Goal: Task Accomplishment & Management: Complete application form

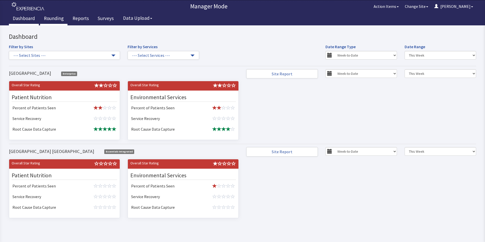
click at [46, 18] on link "Rounding" at bounding box center [53, 19] width 27 height 13
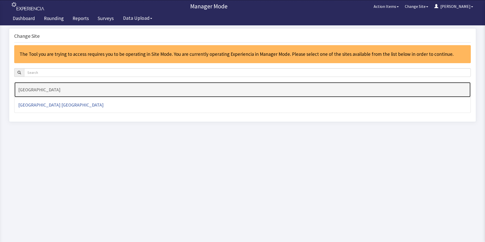
click at [36, 92] on h4 "[GEOGRAPHIC_DATA]" at bounding box center [242, 89] width 449 height 5
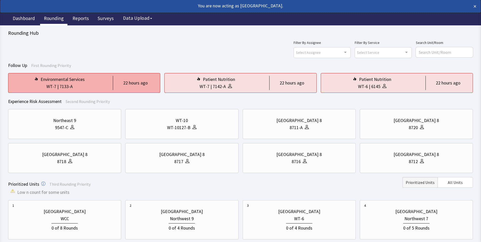
click at [95, 86] on div "WT-7 | 7133-A" at bounding box center [59, 86] width 94 height 7
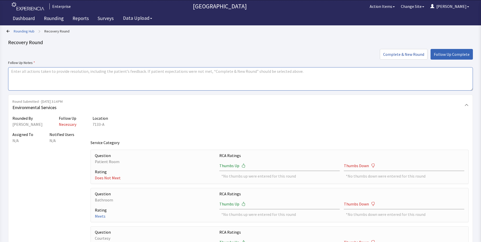
click at [20, 71] on textarea at bounding box center [240, 78] width 465 height 23
drag, startPoint x: 10, startPoint y: 71, endPoint x: 74, endPoint y: 75, distance: 64.4
click at [74, 75] on textarea "issues resolved" at bounding box center [240, 78] width 465 height 23
type textarea "issues resolved"
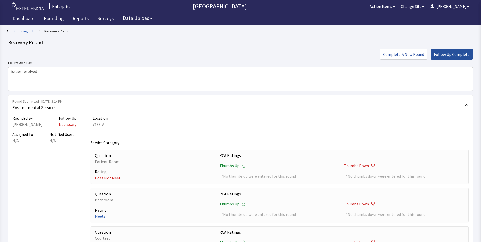
click at [450, 53] on span "Follow Up Complete" at bounding box center [452, 54] width 36 height 6
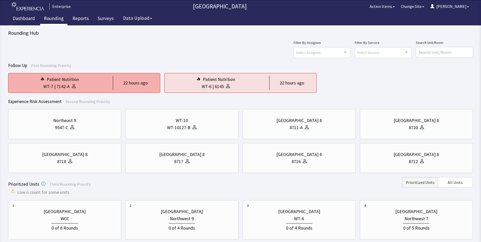
click at [81, 85] on div "WT-7 | 7142-A" at bounding box center [59, 86] width 94 height 7
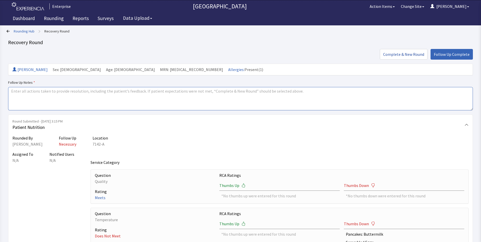
click at [10, 90] on textarea at bounding box center [240, 98] width 465 height 23
paste textarea "issues resolved"
type textarea "issues resolved"
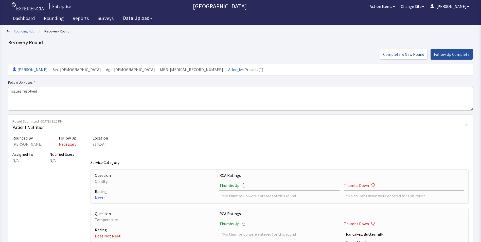
click at [450, 53] on span "Follow Up Complete" at bounding box center [452, 54] width 36 height 6
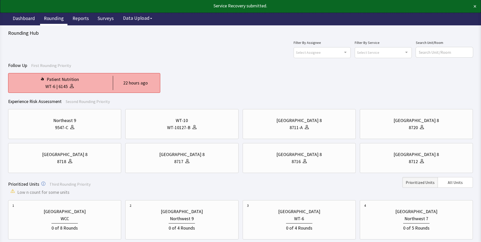
click at [90, 81] on div "Patient Nutrition" at bounding box center [59, 79] width 94 height 7
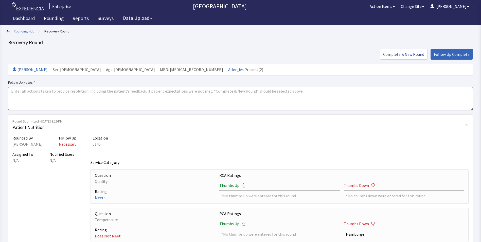
click at [12, 92] on textarea at bounding box center [240, 98] width 465 height 23
paste textarea "issues resolved"
type textarea "issues resolved"
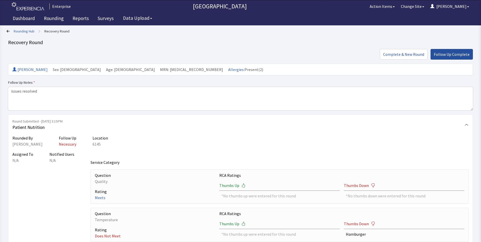
click at [452, 54] on span "Follow Up Complete" at bounding box center [452, 54] width 36 height 6
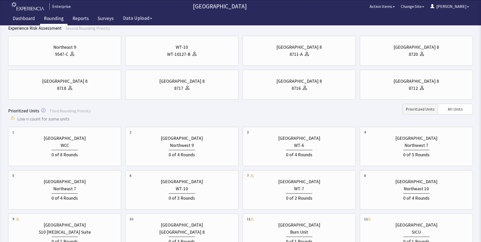
scroll to position [76, 0]
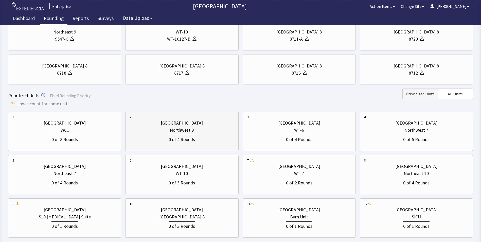
click at [192, 139] on div "0 of 4 Rounds" at bounding box center [182, 139] width 26 height 8
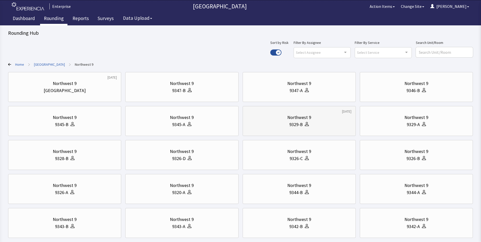
click at [306, 119] on div "Northwest 9" at bounding box center [299, 117] width 24 height 7
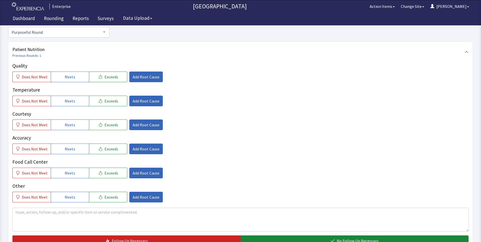
scroll to position [76, 0]
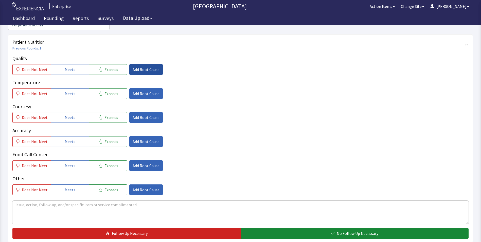
click at [145, 66] on span "Add Root Cause" at bounding box center [146, 69] width 27 height 6
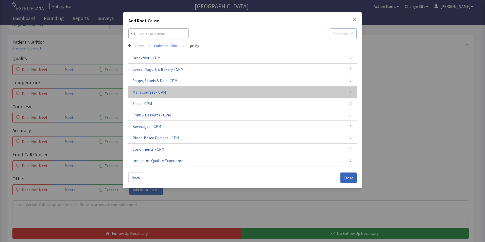
click at [153, 92] on span "Main Courses - CPM" at bounding box center [149, 92] width 34 height 6
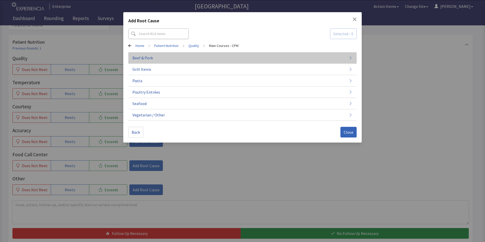
click at [148, 57] on span "Beef & Pork" at bounding box center [142, 58] width 21 height 6
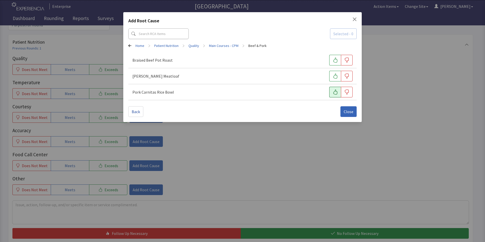
click at [335, 93] on icon "button" at bounding box center [335, 92] width 5 height 5
click at [348, 113] on span "Close" at bounding box center [349, 112] width 10 height 6
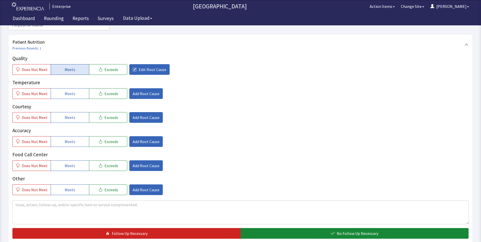
click at [78, 64] on button "Meets" at bounding box center [70, 69] width 38 height 11
click at [68, 91] on span "Meets" at bounding box center [70, 94] width 11 height 6
click at [141, 89] on button "Add Root Cause" at bounding box center [145, 93] width 33 height 11
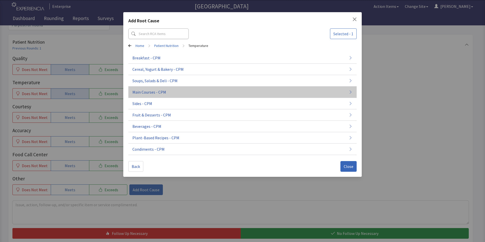
click at [153, 91] on span "Main Courses - CPM" at bounding box center [149, 92] width 34 height 6
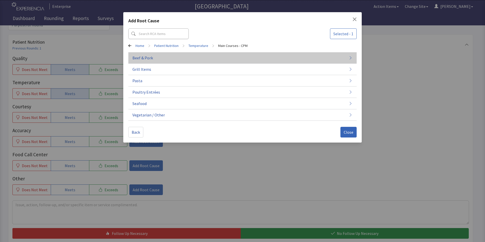
click at [173, 59] on button "Beef & Pork" at bounding box center [242, 57] width 228 height 11
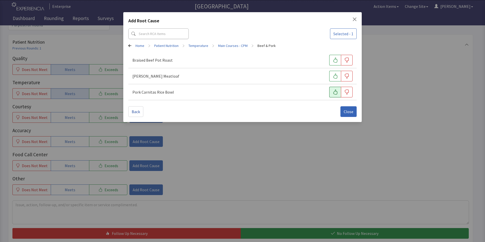
click at [338, 93] on button "button" at bounding box center [335, 92] width 12 height 11
click at [348, 111] on span "Close" at bounding box center [349, 112] width 10 height 6
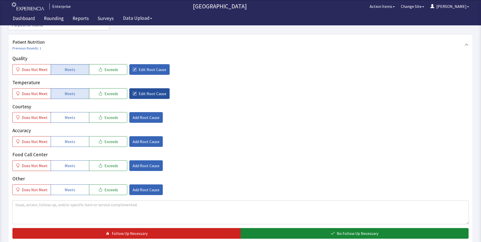
click at [153, 91] on span "Edit Root Cause" at bounding box center [153, 94] width 28 height 6
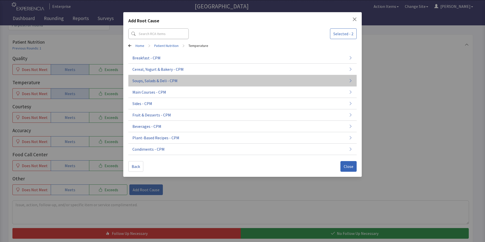
click at [155, 80] on span "Soups, Salads & Deli - CPM" at bounding box center [154, 81] width 45 height 6
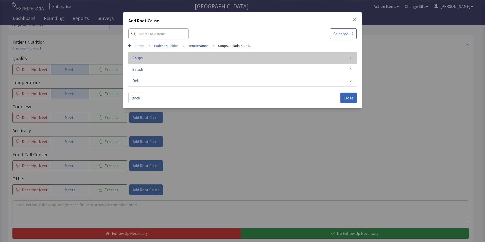
click at [152, 58] on button "Soups" at bounding box center [242, 57] width 228 height 11
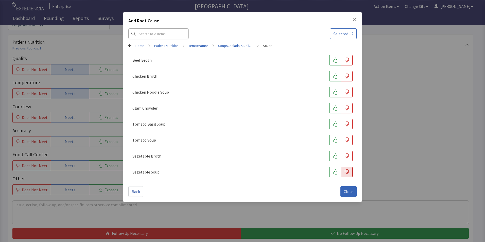
click at [346, 175] on button "button" at bounding box center [347, 172] width 12 height 11
click at [346, 191] on span "Close" at bounding box center [349, 192] width 10 height 6
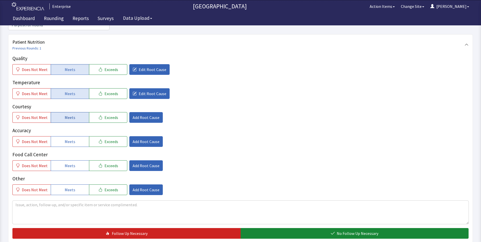
click at [75, 112] on button "Meets" at bounding box center [70, 117] width 38 height 11
drag, startPoint x: 75, startPoint y: 134, endPoint x: 73, endPoint y: 141, distance: 6.8
click at [75, 136] on button "Meets" at bounding box center [70, 141] width 38 height 11
click at [68, 163] on span "Meets" at bounding box center [70, 166] width 11 height 6
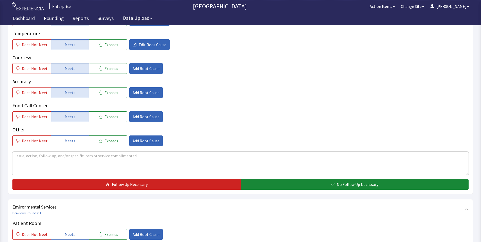
scroll to position [127, 0]
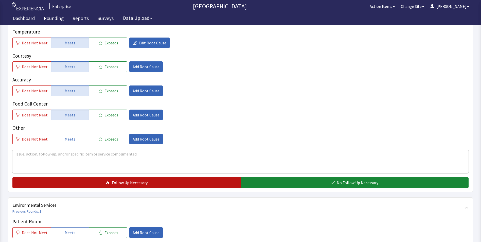
click at [101, 177] on button "Follow Up Necessary" at bounding box center [126, 182] width 228 height 11
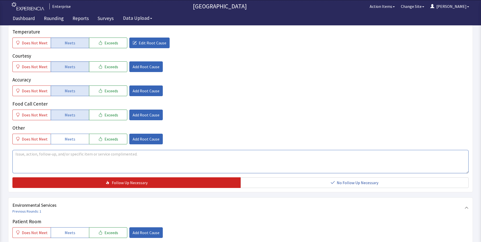
click at [14, 150] on textarea at bounding box center [240, 161] width 456 height 23
drag, startPoint x: 13, startPoint y: 146, endPoint x: 119, endPoint y: 158, distance: 106.2
click at [119, 158] on textarea "pork was good the veggie soup was on the cold side" at bounding box center [240, 161] width 456 height 23
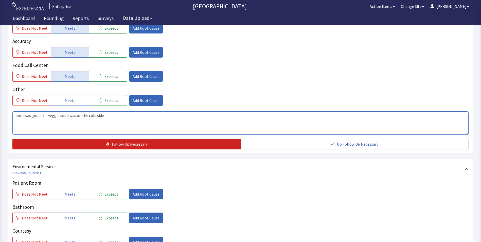
scroll to position [228, 0]
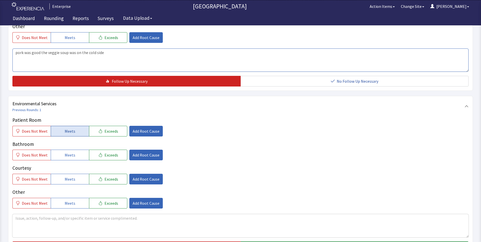
type textarea "pork was good the veggie soup was on the cold side"
click at [65, 128] on span "Meets" at bounding box center [70, 131] width 11 height 6
drag, startPoint x: 63, startPoint y: 145, endPoint x: 63, endPoint y: 149, distance: 3.6
click at [65, 152] on span "Meets" at bounding box center [70, 155] width 11 height 6
click at [67, 176] on span "Meets" at bounding box center [70, 179] width 11 height 6
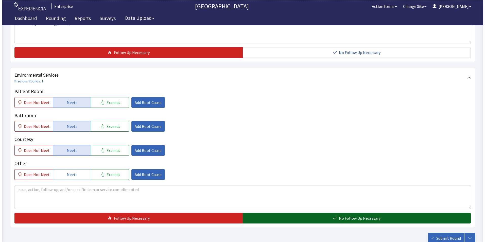
scroll to position [283, 0]
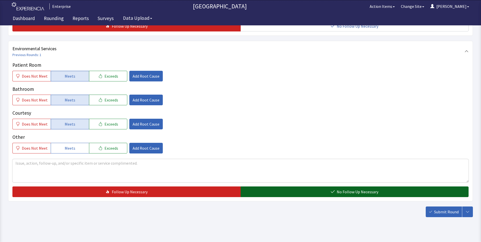
click at [272, 186] on button "No Follow Up Necessary" at bounding box center [355, 191] width 228 height 11
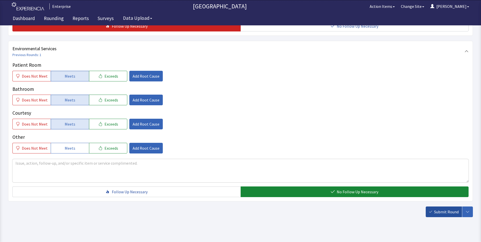
click at [437, 209] on span "Submit Round" at bounding box center [446, 212] width 25 height 6
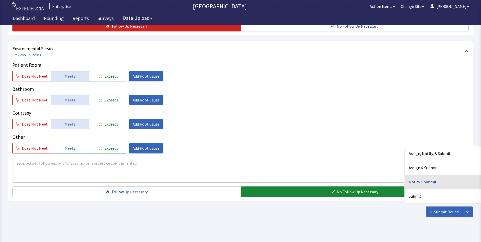
click at [419, 175] on div "Notify & Submit" at bounding box center [443, 182] width 76 height 14
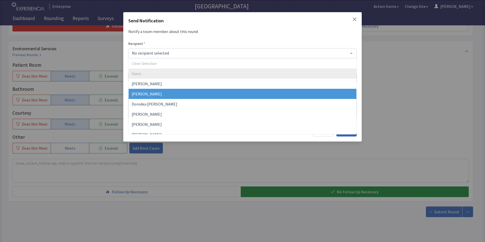
click at [150, 94] on span "[PERSON_NAME]" at bounding box center [147, 93] width 30 height 5
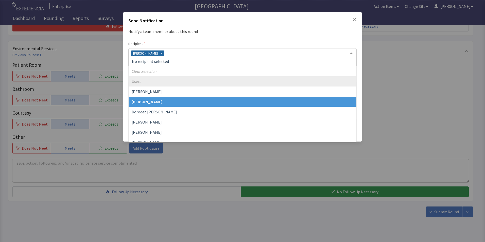
click at [169, 51] on div "[PERSON_NAME]" at bounding box center [242, 57] width 228 height 18
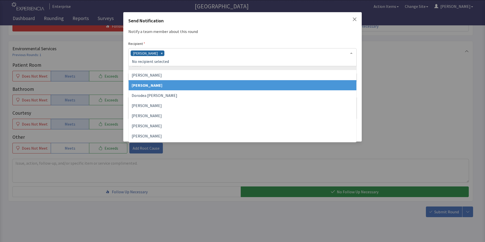
scroll to position [25, 0]
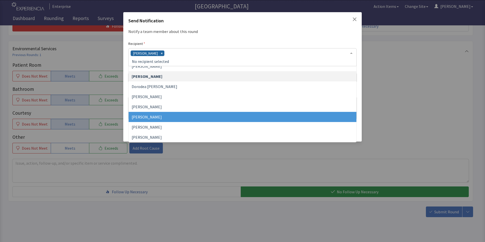
click at [161, 116] on span "Jacquelyn Bucci" at bounding box center [243, 117] width 228 height 10
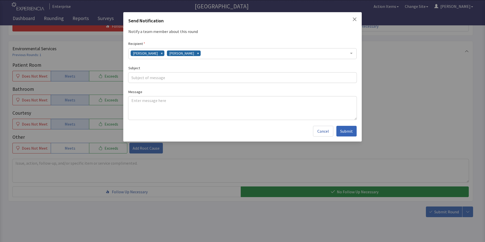
click at [206, 55] on div "David Garcia Jacquelyn Bucci" at bounding box center [242, 53] width 228 height 11
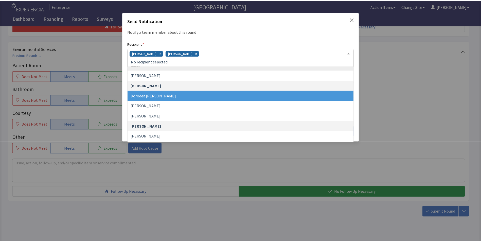
scroll to position [15, 0]
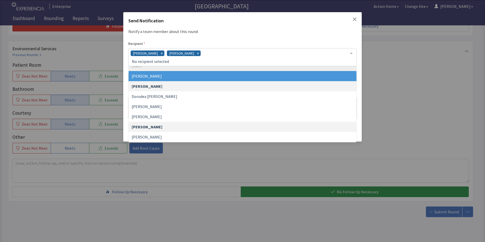
click at [277, 55] on div "David Garcia Jacquelyn Bucci" at bounding box center [242, 57] width 228 height 18
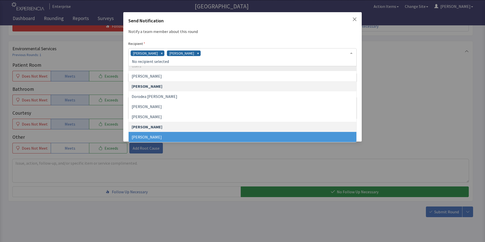
click at [224, 160] on div "Send Notification Notify a team member about this round Recipient David Garcia …" at bounding box center [242, 121] width 485 height 242
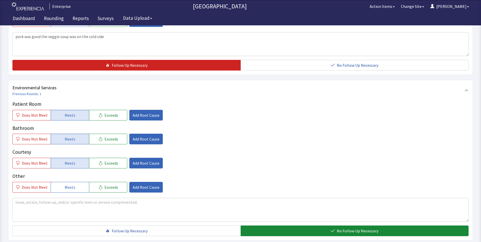
scroll to position [283, 0]
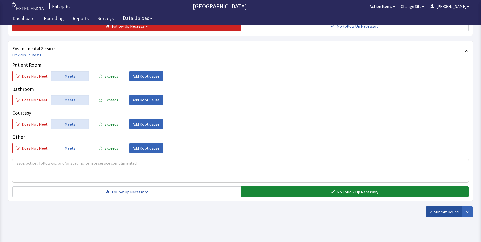
click at [442, 209] on span "Submit Round" at bounding box center [446, 212] width 25 height 6
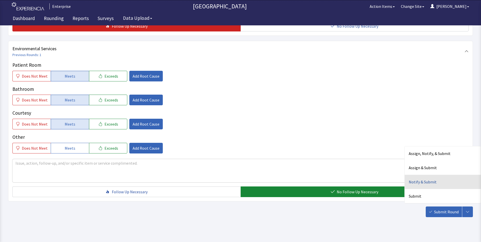
click at [423, 175] on div "Notify & Submit" at bounding box center [443, 182] width 76 height 14
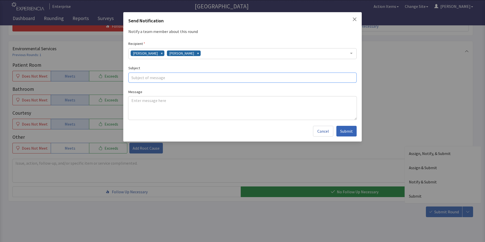
click at [154, 76] on input "text" at bounding box center [242, 78] width 228 height 10
type input "cold soup"
click at [132, 100] on textarea at bounding box center [242, 107] width 228 height 23
paste textarea "pork was good the veggie soup was on the cold side"
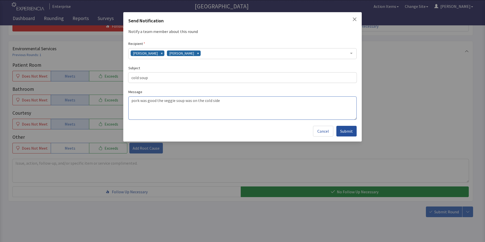
type textarea "pork was good the veggie soup was on the cold side"
click at [350, 131] on span "Submit" at bounding box center [346, 131] width 13 height 6
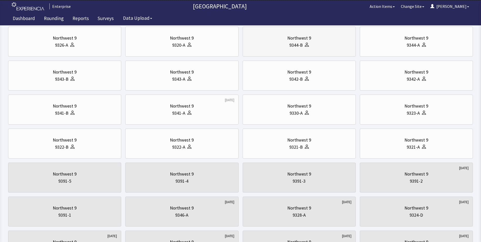
scroll to position [152, 0]
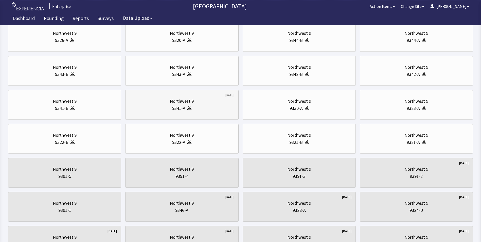
click at [177, 105] on div "Northwest 9" at bounding box center [182, 101] width 24 height 7
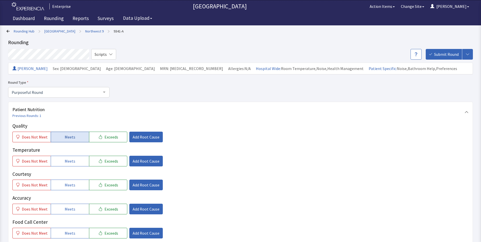
click at [74, 137] on button "Meets" at bounding box center [70, 137] width 38 height 11
click at [41, 161] on span "Does Not Meet" at bounding box center [35, 161] width 26 height 6
click at [133, 138] on span "Add Root Cause" at bounding box center [146, 137] width 27 height 6
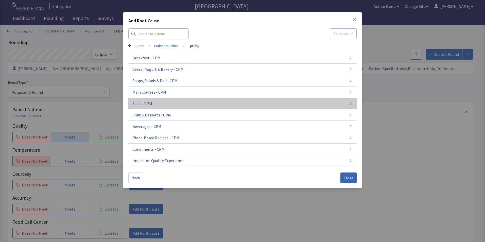
click at [163, 98] on button "Sides - CPM" at bounding box center [242, 103] width 228 height 11
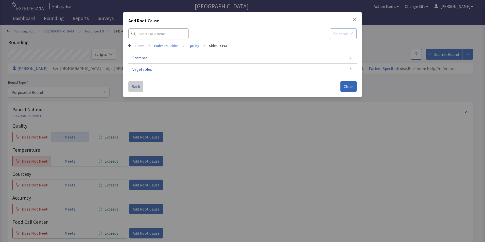
click at [137, 85] on span "Back" at bounding box center [136, 86] width 8 height 6
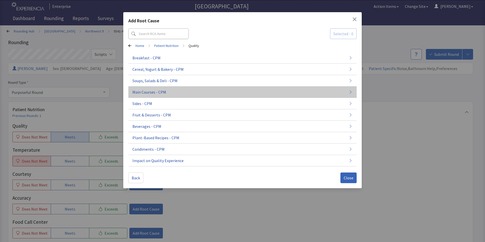
click at [157, 92] on span "Main Courses - CPM" at bounding box center [149, 92] width 34 height 6
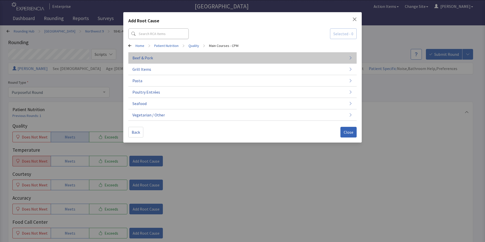
click at [157, 60] on button "Beef & Pork" at bounding box center [242, 57] width 228 height 11
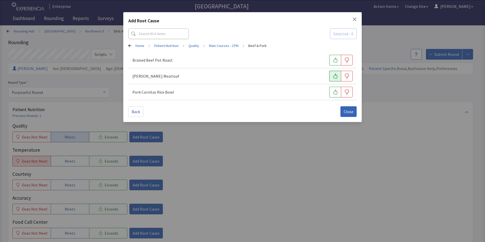
click at [333, 76] on icon "button" at bounding box center [335, 76] width 5 height 5
click at [347, 114] on span "Close" at bounding box center [349, 112] width 10 height 6
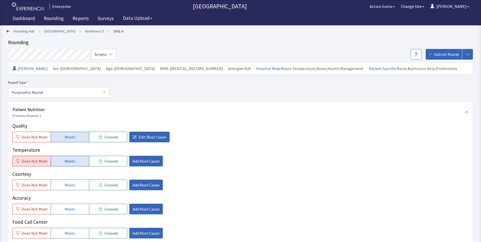
click at [77, 162] on button "Meets" at bounding box center [70, 161] width 38 height 11
click at [36, 161] on span "Does Not Meet" at bounding box center [35, 161] width 26 height 6
click at [138, 162] on span "Add Root Cause" at bounding box center [146, 161] width 27 height 6
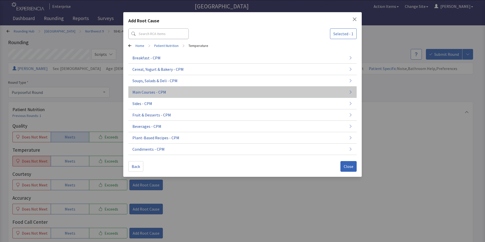
click at [161, 96] on button "Main Courses - CPM" at bounding box center [242, 92] width 228 height 11
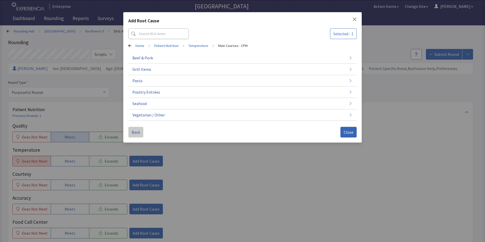
click at [135, 133] on span "Back" at bounding box center [136, 132] width 8 height 6
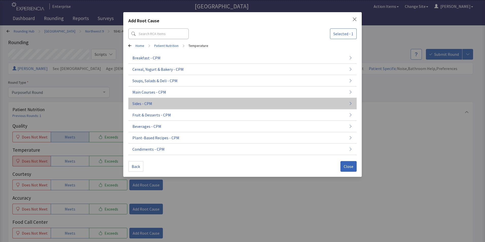
click at [149, 105] on span "Sides - CPM" at bounding box center [142, 103] width 20 height 6
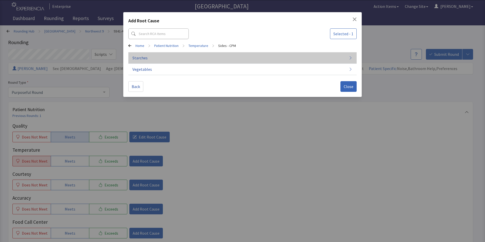
click at [152, 56] on button "Starches" at bounding box center [242, 57] width 228 height 11
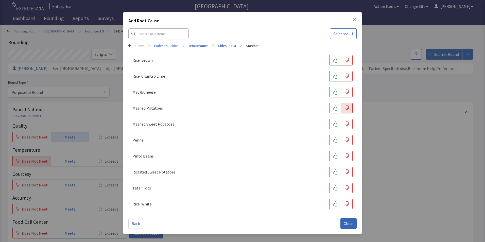
click at [346, 108] on icon "button" at bounding box center [347, 108] width 4 height 5
click at [352, 222] on span "Close" at bounding box center [349, 223] width 10 height 6
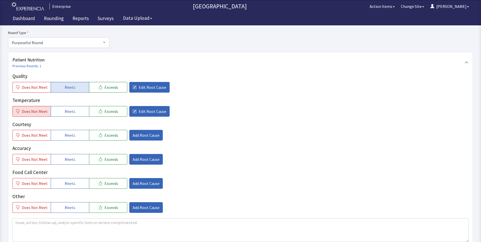
scroll to position [51, 0]
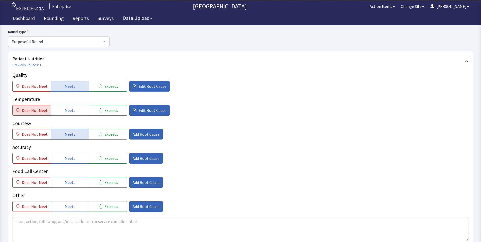
click at [65, 134] on span "Meets" at bounding box center [70, 134] width 11 height 6
click at [65, 165] on div "Quality Does Not Meet Meets Exceeds Edit Root Cause Temperature Does Not Meet M…" at bounding box center [240, 142] width 456 height 140
click at [68, 185] on span "Meets" at bounding box center [70, 182] width 11 height 6
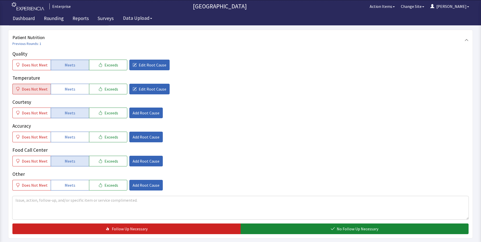
scroll to position [101, 0]
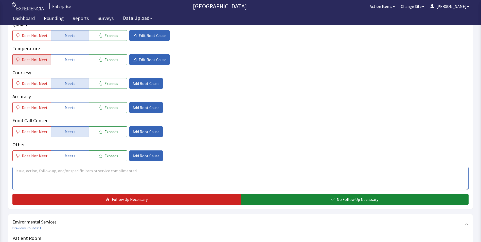
click at [21, 172] on textarea at bounding box center [240, 178] width 456 height 23
drag, startPoint x: 14, startPoint y: 172, endPoint x: 161, endPoint y: 185, distance: 147.2
click at [161, 185] on textarea "meatloaf was good mash was on the cold side. overall food has been good" at bounding box center [240, 178] width 456 height 23
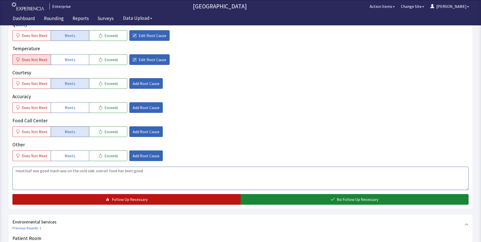
type textarea "meatloaf was good mash was on the cold side. overall food has been good"
click at [208, 198] on button "Follow Up Necessary" at bounding box center [126, 199] width 228 height 11
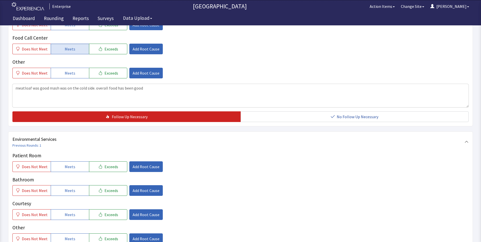
scroll to position [228, 0]
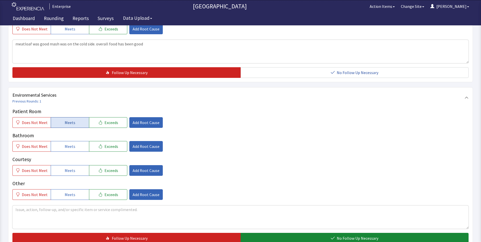
click at [69, 121] on span "Meets" at bounding box center [70, 122] width 11 height 6
drag, startPoint x: 68, startPoint y: 147, endPoint x: 68, endPoint y: 149, distance: 2.8
click at [68, 149] on span "Meets" at bounding box center [70, 146] width 11 height 6
drag, startPoint x: 70, startPoint y: 172, endPoint x: 140, endPoint y: 175, distance: 70.4
click at [70, 172] on span "Meets" at bounding box center [70, 170] width 11 height 6
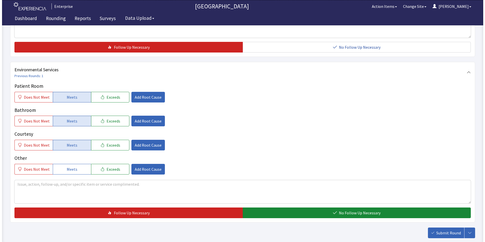
scroll to position [283, 0]
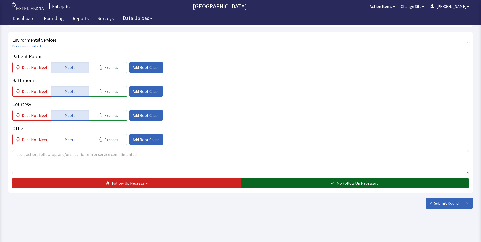
click at [280, 180] on button "No Follow Up Necessary" at bounding box center [355, 183] width 228 height 11
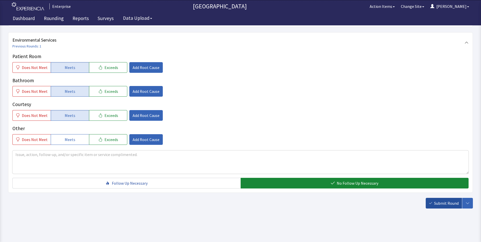
click at [438, 203] on span "Submit Round" at bounding box center [446, 203] width 25 height 6
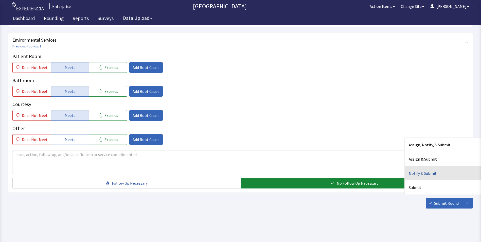
click at [431, 175] on div "Notify & Submit" at bounding box center [443, 173] width 76 height 14
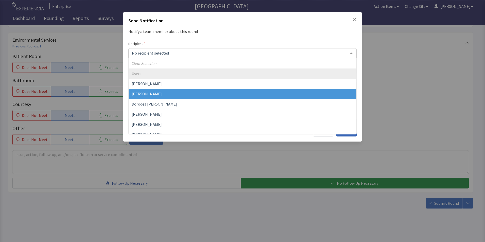
click at [156, 96] on span "David Garcia" at bounding box center [243, 94] width 228 height 10
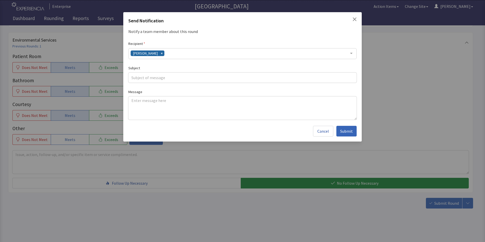
click at [171, 52] on div "David Garcia" at bounding box center [242, 53] width 228 height 11
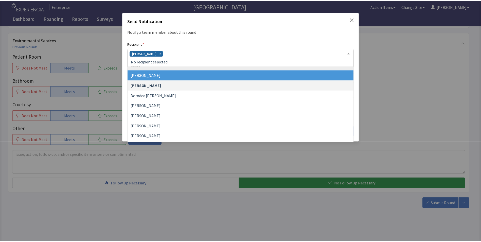
scroll to position [25, 0]
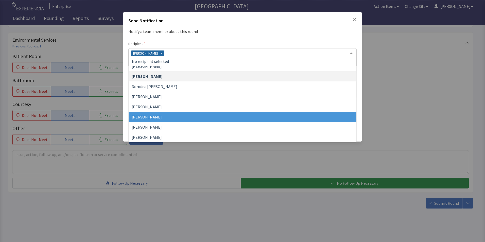
click at [160, 116] on span "[PERSON_NAME]" at bounding box center [243, 117] width 228 height 10
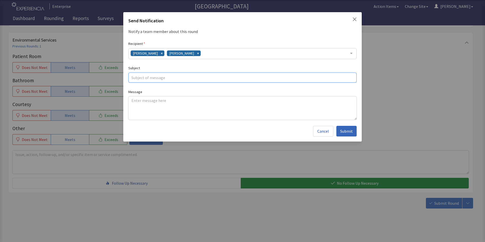
click at [148, 79] on input "text" at bounding box center [242, 78] width 228 height 10
type input "cold mash"
click at [133, 101] on textarea at bounding box center [242, 107] width 228 height 23
paste textarea "meatloaf was good mash was on the cold side. overall food has been good"
type textarea "meatloaf was good mash was on the cold side. overall food has been good"
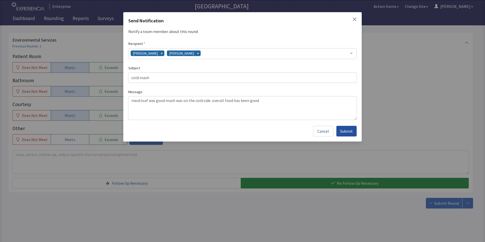
click at [348, 129] on span "Submit" at bounding box center [346, 131] width 13 height 6
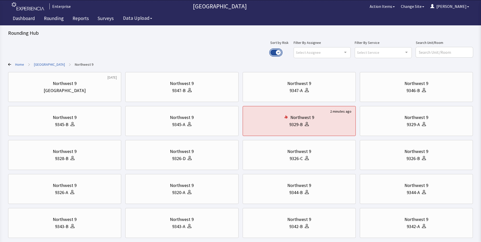
click at [282, 52] on button "Use setting" at bounding box center [275, 52] width 11 height 6
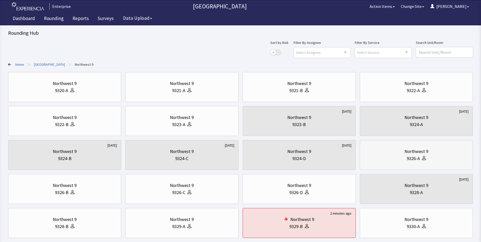
click at [387, 155] on div "Northwest 9" at bounding box center [416, 151] width 105 height 7
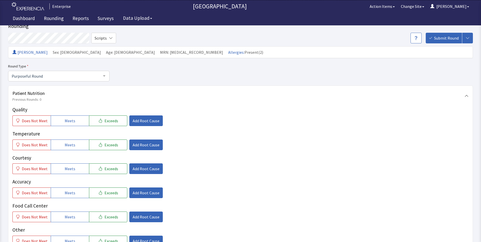
scroll to position [25, 0]
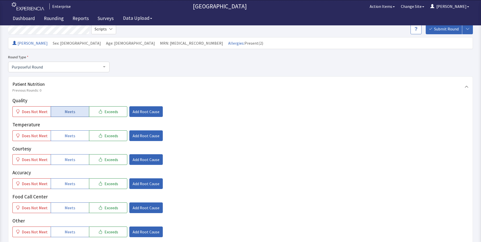
click at [66, 111] on span "Meets" at bounding box center [70, 112] width 11 height 6
drag, startPoint x: 65, startPoint y: 134, endPoint x: 65, endPoint y: 140, distance: 5.3
click at [65, 136] on span "Meets" at bounding box center [70, 136] width 11 height 6
drag, startPoint x: 67, startPoint y: 158, endPoint x: 68, endPoint y: 168, distance: 10.2
click at [67, 160] on span "Meets" at bounding box center [70, 160] width 11 height 6
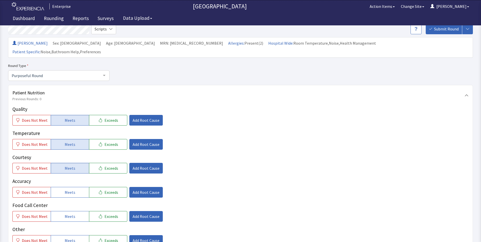
drag, startPoint x: 68, startPoint y: 181, endPoint x: 67, endPoint y: 196, distance: 15.0
click at [67, 189] on span "Meets" at bounding box center [70, 192] width 11 height 6
click at [67, 211] on button "Meets" at bounding box center [70, 216] width 38 height 11
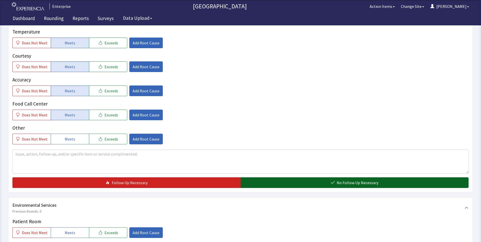
click at [287, 177] on button "No Follow Up Necessary" at bounding box center [355, 182] width 228 height 11
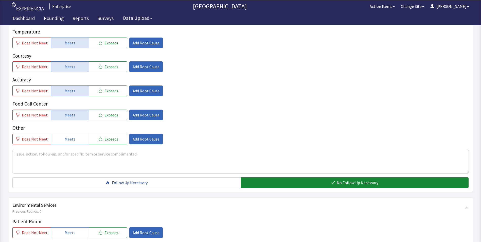
scroll to position [203, 0]
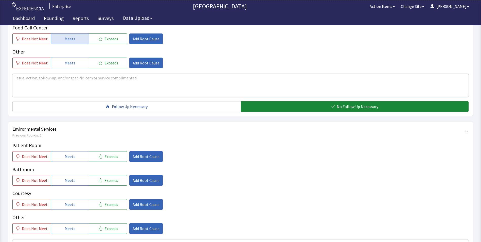
drag, startPoint x: 52, startPoint y: 147, endPoint x: 56, endPoint y: 157, distance: 11.1
click at [52, 151] on button "Meets" at bounding box center [70, 156] width 38 height 11
drag, startPoint x: 58, startPoint y: 169, endPoint x: 59, endPoint y: 185, distance: 16.0
click at [58, 175] on button "Meets" at bounding box center [70, 180] width 38 height 11
drag, startPoint x: 59, startPoint y: 193, endPoint x: 145, endPoint y: 183, distance: 87.1
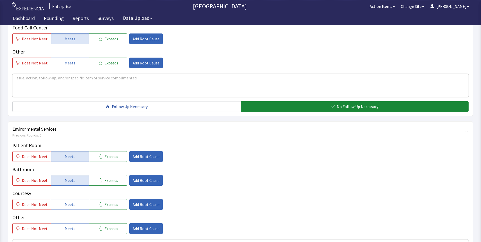
click at [62, 199] on button "Meets" at bounding box center [70, 204] width 38 height 11
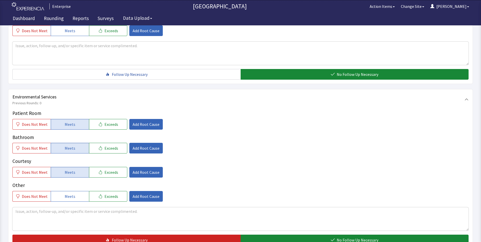
scroll to position [279, 0]
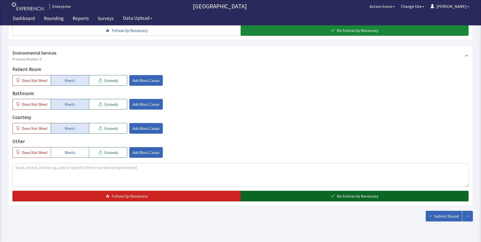
drag, startPoint x: 297, startPoint y: 185, endPoint x: 370, endPoint y: 193, distance: 73.3
click at [297, 191] on button "No Follow Up Necessary" at bounding box center [355, 196] width 228 height 11
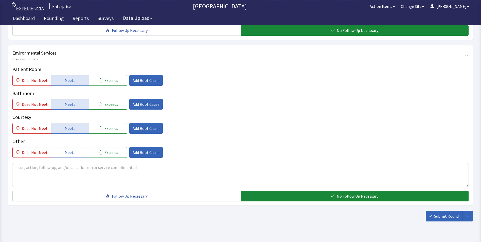
drag, startPoint x: 446, startPoint y: 209, endPoint x: 440, endPoint y: 207, distance: 6.2
click at [446, 213] on span "Submit Round" at bounding box center [446, 216] width 25 height 6
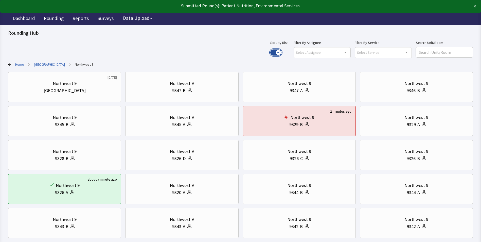
click at [282, 51] on button "Use setting" at bounding box center [275, 52] width 11 height 6
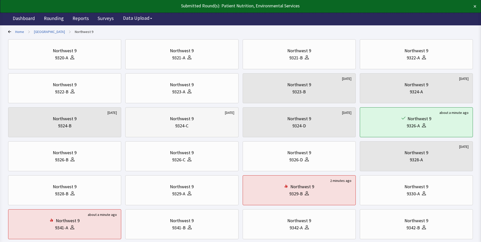
scroll to position [76, 0]
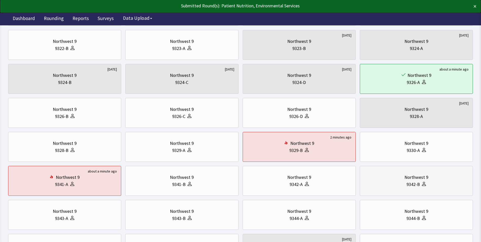
click at [385, 182] on div "9342-B" at bounding box center [416, 184] width 105 height 7
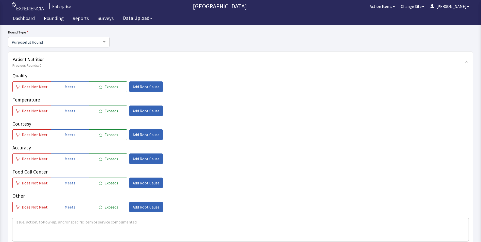
scroll to position [51, 0]
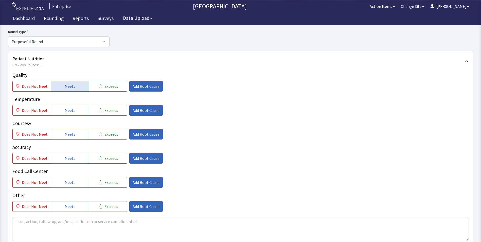
click at [69, 84] on span "Meets" at bounding box center [70, 86] width 11 height 6
click at [70, 116] on div "Quality Does Not Meet Meets Exceeds Add Root Cause Temperature Does Not Meet Me…" at bounding box center [240, 142] width 456 height 140
click at [66, 135] on span "Meets" at bounding box center [70, 134] width 11 height 6
drag, startPoint x: 63, startPoint y: 110, endPoint x: 62, endPoint y: 137, distance: 26.9
click at [65, 112] on span "Meets" at bounding box center [70, 110] width 11 height 6
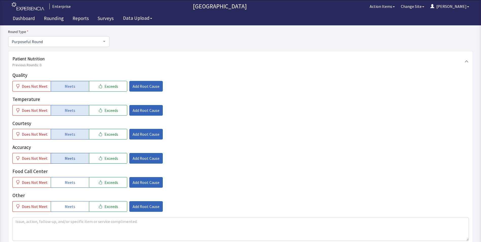
drag, startPoint x: 64, startPoint y: 159, endPoint x: 64, endPoint y: 163, distance: 4.3
click at [64, 162] on button "Meets" at bounding box center [70, 158] width 38 height 11
click at [65, 182] on span "Meets" at bounding box center [70, 182] width 11 height 6
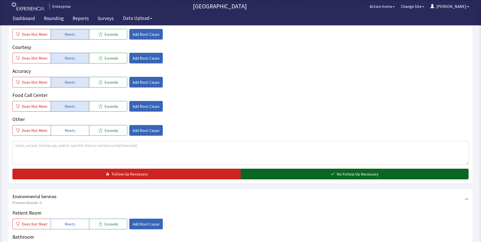
click at [271, 173] on button "No Follow Up Necessary" at bounding box center [355, 174] width 228 height 11
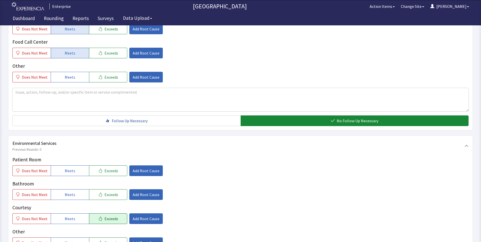
scroll to position [228, 0]
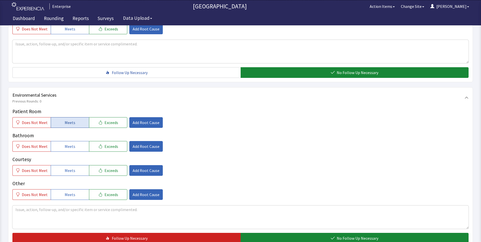
click at [70, 123] on span "Meets" at bounding box center [70, 122] width 11 height 6
drag, startPoint x: 67, startPoint y: 150, endPoint x: 67, endPoint y: 164, distance: 14.2
click at [67, 154] on div "Patient Room Does Not Meet Meets Exceeds Add Root Cause Bathroom Does Not Meet …" at bounding box center [240, 154] width 456 height 92
click at [67, 171] on span "Meets" at bounding box center [70, 170] width 11 height 6
drag, startPoint x: 72, startPoint y: 146, endPoint x: 126, endPoint y: 163, distance: 56.7
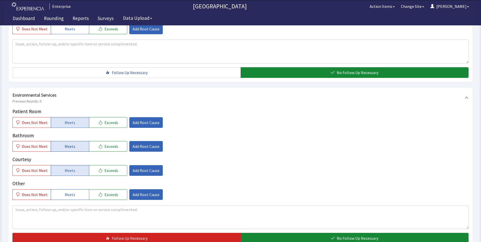
click at [72, 147] on span "Meets" at bounding box center [70, 146] width 11 height 6
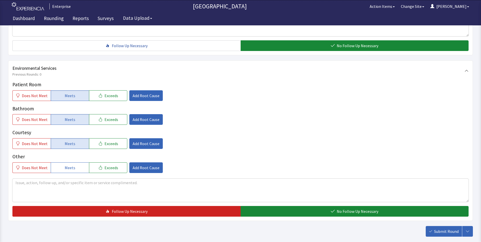
scroll to position [279, 0]
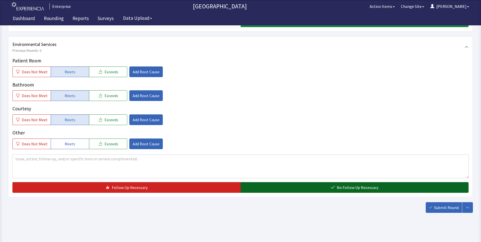
click at [279, 187] on button "No Follow Up Necessary" at bounding box center [355, 187] width 228 height 11
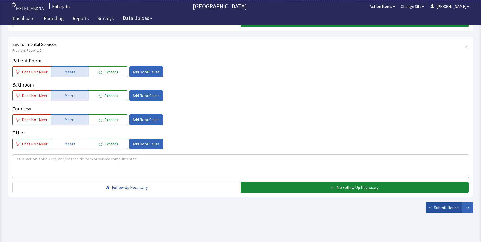
click at [437, 207] on span "Submit Round" at bounding box center [446, 207] width 25 height 6
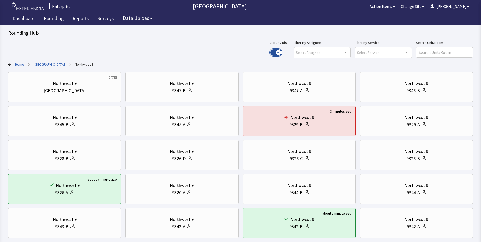
click at [282, 52] on button "Use setting" at bounding box center [275, 52] width 11 height 6
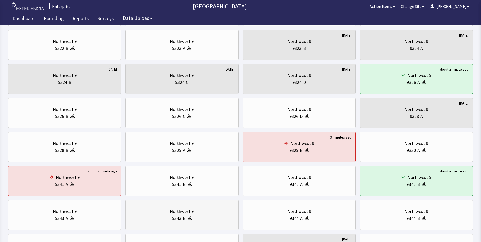
scroll to position [101, 0]
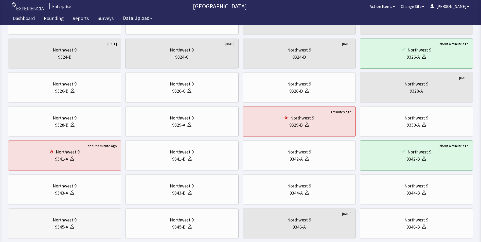
click at [73, 224] on div at bounding box center [71, 227] width 6 height 7
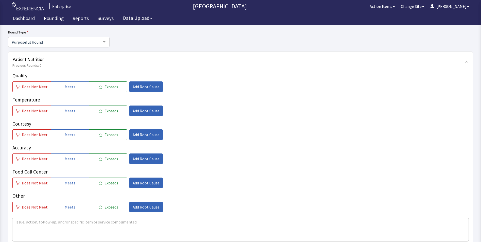
scroll to position [51, 0]
drag, startPoint x: 74, startPoint y: 84, endPoint x: 73, endPoint y: 94, distance: 9.3
click at [74, 86] on button "Meets" at bounding box center [70, 86] width 38 height 11
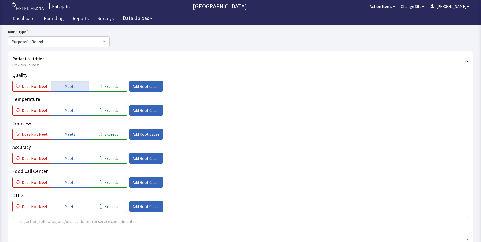
drag, startPoint x: 69, startPoint y: 114, endPoint x: 68, endPoint y: 121, distance: 7.2
click at [69, 115] on button "Meets" at bounding box center [70, 110] width 38 height 11
drag, startPoint x: 62, startPoint y: 136, endPoint x: 62, endPoint y: 146, distance: 10.7
click at [62, 140] on div "Quality Does Not Meet Meets Exceeds Add Root Cause Temperature Does Not Meet Me…" at bounding box center [240, 142] width 456 height 140
drag, startPoint x: 63, startPoint y: 160, endPoint x: 65, endPoint y: 167, distance: 7.1
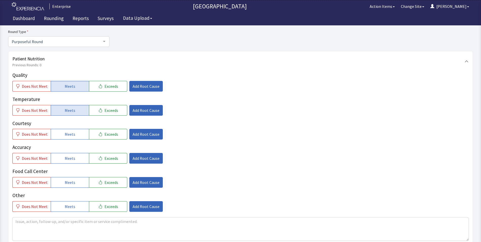
click at [64, 162] on button "Meets" at bounding box center [70, 158] width 38 height 11
drag, startPoint x: 67, startPoint y: 184, endPoint x: 67, endPoint y: 176, distance: 7.9
click at [67, 183] on span "Meets" at bounding box center [70, 182] width 11 height 6
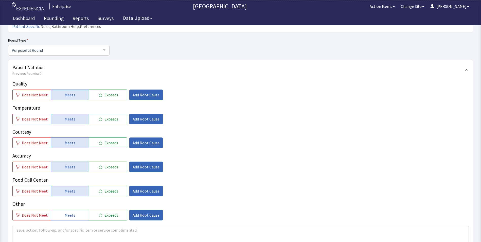
click at [69, 140] on span "Meets" at bounding box center [70, 143] width 11 height 6
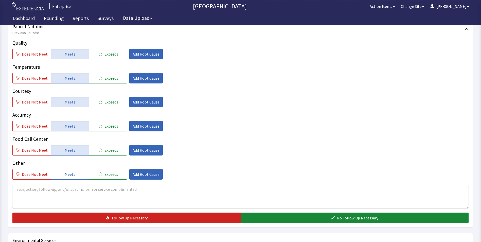
scroll to position [127, 0]
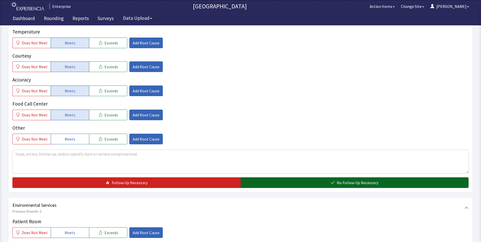
click at [256, 177] on button "No Follow Up Necessary" at bounding box center [355, 182] width 228 height 11
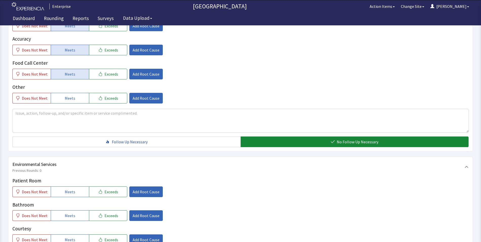
scroll to position [203, 0]
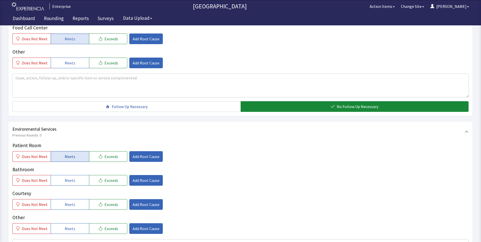
click at [62, 151] on button "Meets" at bounding box center [70, 156] width 38 height 11
drag, startPoint x: 64, startPoint y: 170, endPoint x: 64, endPoint y: 180, distance: 9.1
click at [64, 178] on div "Patient Room Does Not Meet Meets Exceeds Add Root Cause Bathroom Does Not Meet …" at bounding box center [240, 188] width 456 height 92
drag, startPoint x: 66, startPoint y: 191, endPoint x: 69, endPoint y: 192, distance: 2.8
click at [66, 199] on button "Meets" at bounding box center [70, 204] width 38 height 11
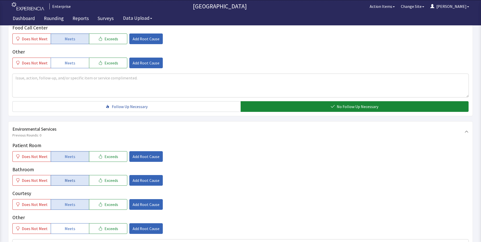
click at [71, 177] on span "Meets" at bounding box center [70, 180] width 11 height 6
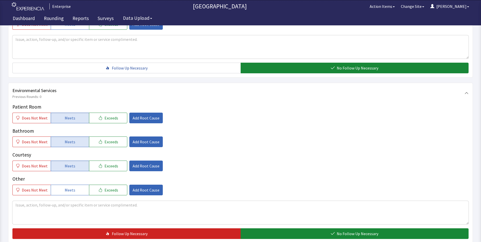
scroll to position [279, 0]
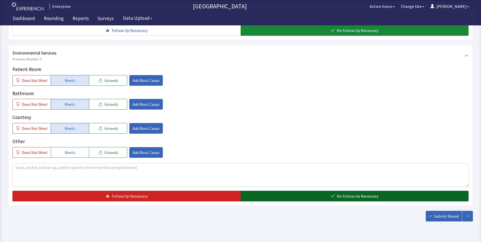
click at [285, 191] on button "No Follow Up Necessary" at bounding box center [355, 196] width 228 height 11
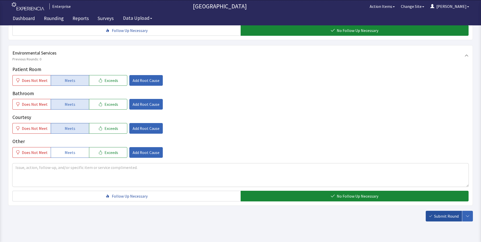
click at [447, 213] on span "Submit Round" at bounding box center [446, 216] width 25 height 6
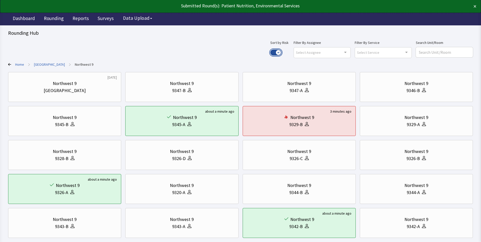
click at [282, 54] on button "Use setting" at bounding box center [275, 52] width 11 height 6
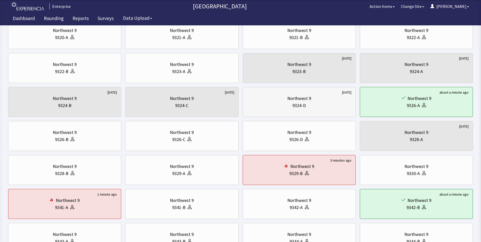
scroll to position [25, 0]
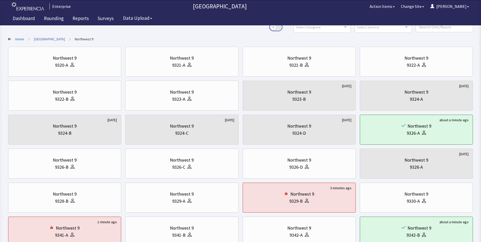
click at [282, 27] on button "Use setting" at bounding box center [275, 27] width 11 height 6
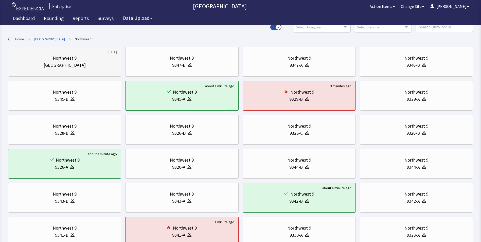
click at [75, 57] on div "Northwest 9" at bounding box center [65, 58] width 24 height 7
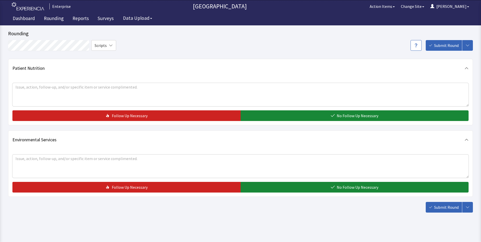
scroll to position [13, 0]
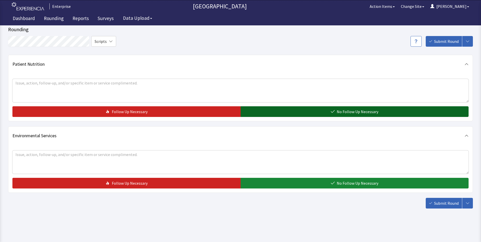
click at [300, 108] on button "No Follow Up Necessary" at bounding box center [355, 111] width 228 height 11
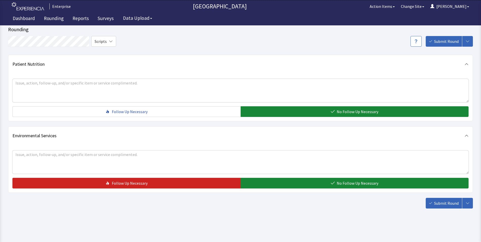
drag, startPoint x: 301, startPoint y: 182, endPoint x: 370, endPoint y: 191, distance: 70.1
click at [304, 184] on button "No Follow Up Necessary" at bounding box center [355, 183] width 228 height 11
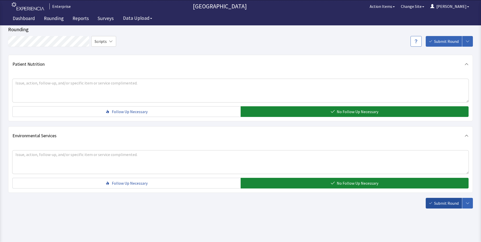
click at [445, 206] on span "Submit Round" at bounding box center [446, 203] width 25 height 6
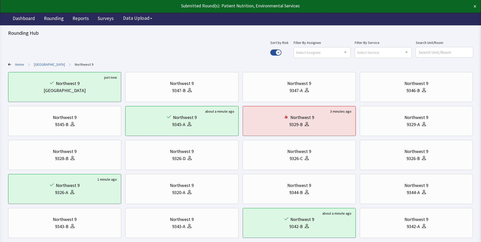
click at [49, 64] on link "[GEOGRAPHIC_DATA]" at bounding box center [49, 64] width 31 height 5
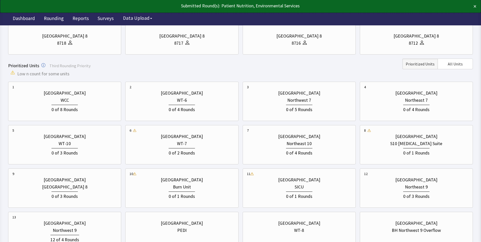
scroll to position [127, 0]
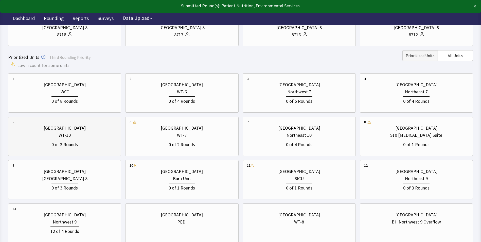
click at [82, 138] on div "WT-10" at bounding box center [64, 135] width 105 height 7
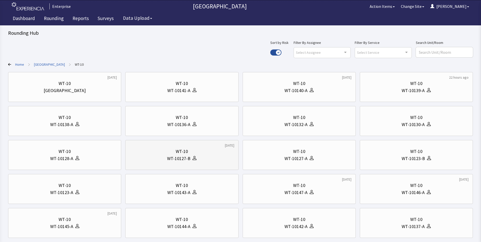
click at [156, 155] on div "WT-10" at bounding box center [182, 151] width 105 height 7
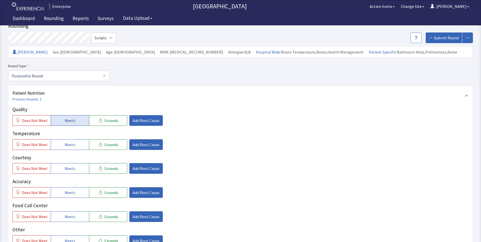
scroll to position [25, 0]
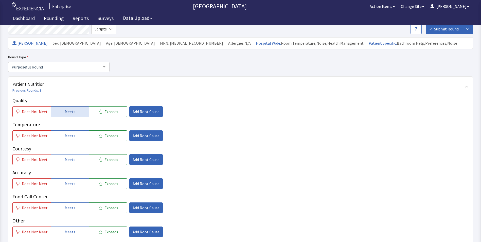
click at [74, 114] on button "Meets" at bounding box center [70, 111] width 38 height 11
drag, startPoint x: 68, startPoint y: 136, endPoint x: 68, endPoint y: 141, distance: 5.3
click at [68, 137] on span "Meets" at bounding box center [70, 136] width 11 height 6
click at [68, 160] on span "Meets" at bounding box center [70, 160] width 11 height 6
click at [71, 183] on span "Meets" at bounding box center [70, 184] width 11 height 6
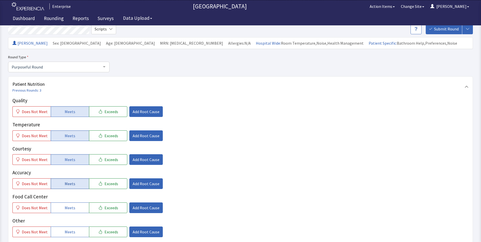
drag, startPoint x: 63, startPoint y: 208, endPoint x: 80, endPoint y: 179, distance: 32.9
click at [65, 206] on button "Meets" at bounding box center [70, 207] width 38 height 11
click at [141, 112] on span "Add Root Cause" at bounding box center [146, 112] width 27 height 6
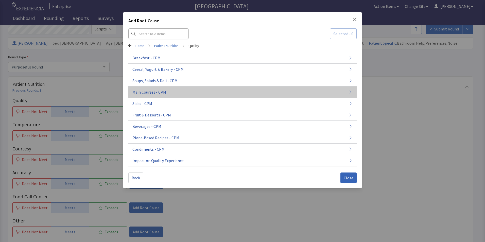
click at [167, 91] on button "Main Courses - CPM" at bounding box center [242, 92] width 228 height 11
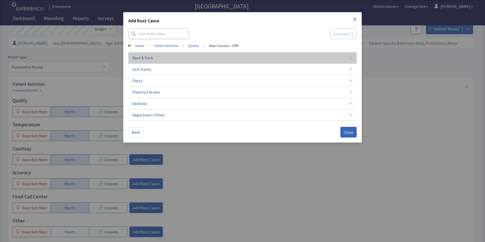
click at [161, 59] on button "Beef & Pork" at bounding box center [242, 57] width 228 height 11
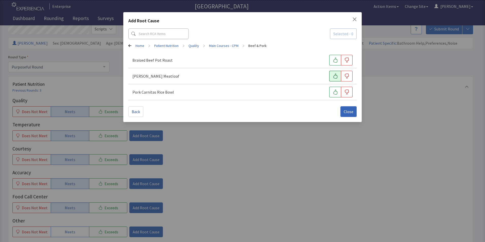
click at [335, 75] on icon "button" at bounding box center [335, 76] width 5 height 5
click at [349, 113] on span "Close" at bounding box center [349, 112] width 10 height 6
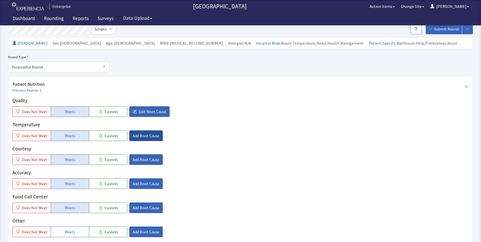
click at [137, 137] on span "Add Root Cause" at bounding box center [146, 136] width 27 height 6
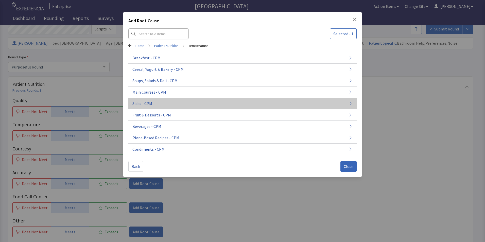
click at [149, 102] on span "Sides - CPM" at bounding box center [142, 103] width 20 height 6
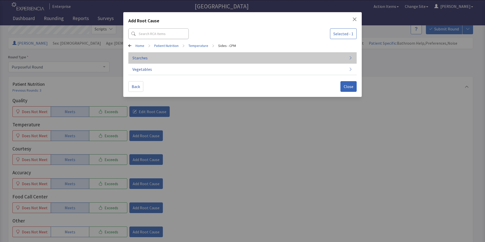
click at [153, 57] on button "Starches" at bounding box center [242, 57] width 228 height 11
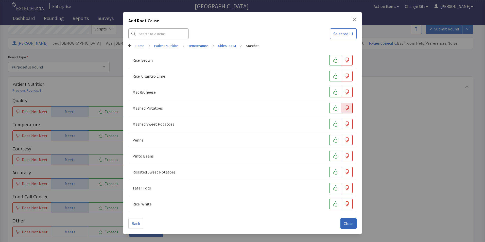
click at [344, 110] on button "button" at bounding box center [347, 108] width 12 height 11
click at [347, 222] on span "Close" at bounding box center [349, 223] width 10 height 6
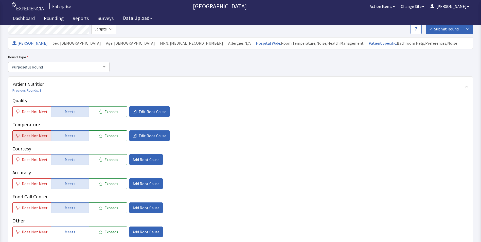
click at [43, 138] on span "Does Not Meet" at bounding box center [35, 136] width 26 height 6
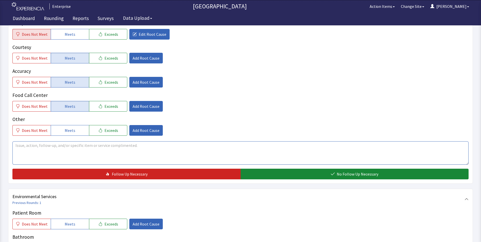
click at [23, 144] on textarea at bounding box center [240, 152] width 456 height 23
drag, startPoint x: 16, startPoint y: 146, endPoint x: 102, endPoint y: 146, distance: 86.3
click at [102, 146] on textarea "mash potatoes a little cold for lunch" at bounding box center [240, 152] width 456 height 23
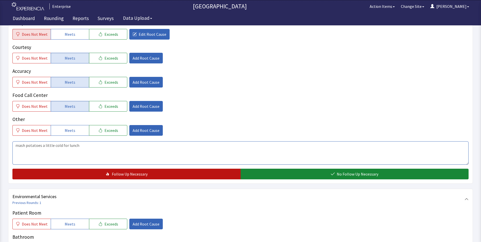
type textarea "mash potatoes a little cold for lunch"
click at [85, 173] on button "Follow Up Necessary" at bounding box center [126, 174] width 228 height 11
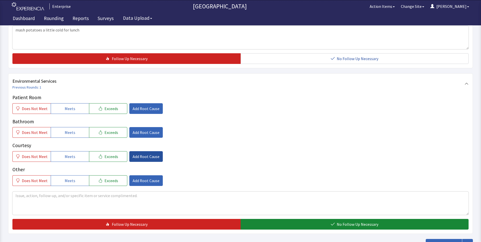
scroll to position [254, 0]
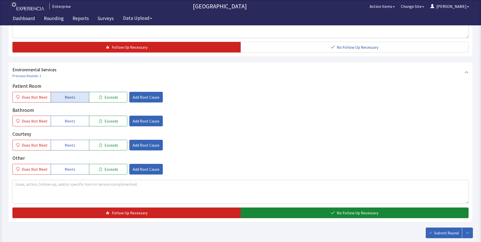
click at [61, 97] on button "Meets" at bounding box center [70, 97] width 38 height 11
drag, startPoint x: 64, startPoint y: 122, endPoint x: 65, endPoint y: 133, distance: 10.7
click at [65, 123] on span "Meets" at bounding box center [70, 121] width 11 height 6
drag, startPoint x: 68, startPoint y: 144, endPoint x: 105, endPoint y: 135, distance: 37.5
click at [69, 144] on span "Meets" at bounding box center [70, 145] width 11 height 6
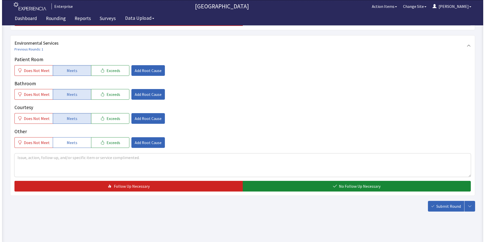
scroll to position [283, 0]
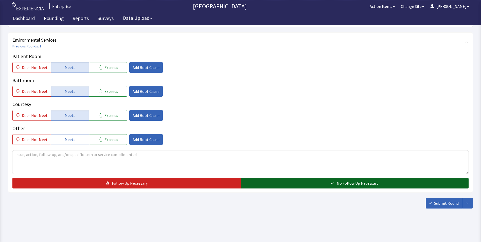
click at [271, 184] on button "No Follow Up Necessary" at bounding box center [355, 183] width 228 height 11
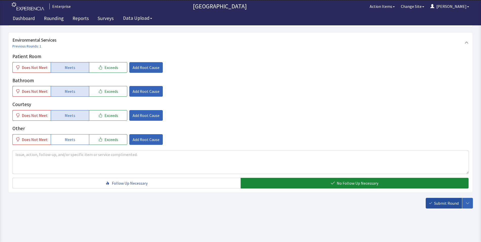
click at [448, 204] on span "Submit Round" at bounding box center [446, 203] width 25 height 6
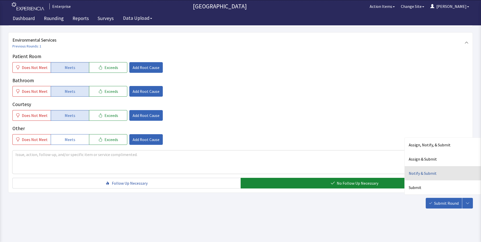
click at [424, 173] on div "Notify & Submit" at bounding box center [443, 173] width 76 height 14
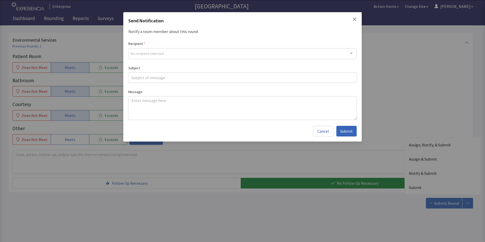
click at [167, 55] on div "No recipient selected" at bounding box center [242, 53] width 228 height 11
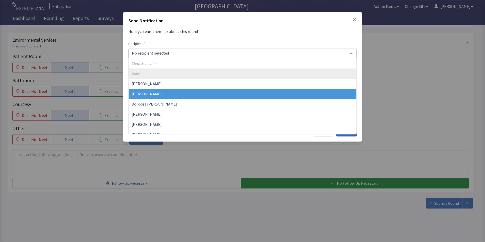
click at [152, 96] on span "David Garcia" at bounding box center [147, 93] width 30 height 5
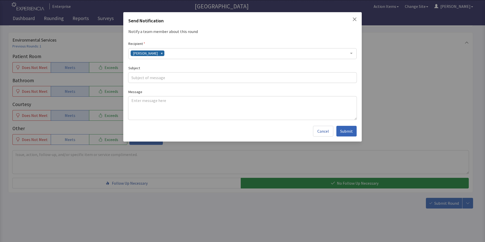
click at [168, 54] on div "David Garcia" at bounding box center [242, 53] width 228 height 11
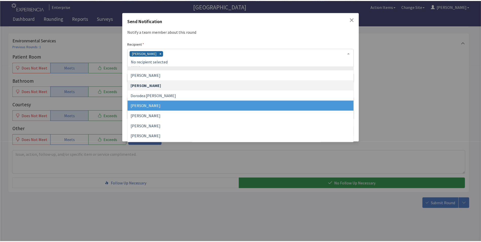
scroll to position [25, 0]
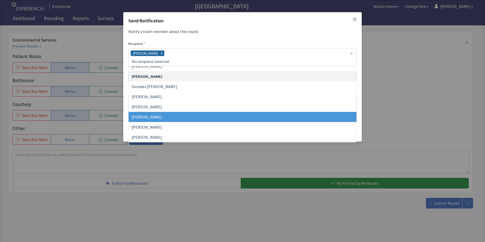
click at [158, 115] on span "Jacquelyn Bucci" at bounding box center [147, 116] width 30 height 5
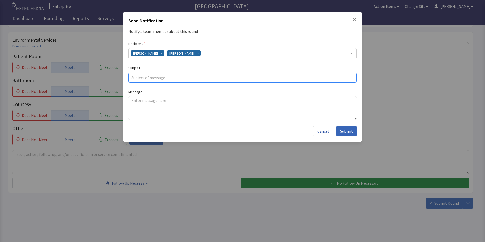
click at [148, 78] on input "text" at bounding box center [242, 78] width 228 height 10
type input "cold mash potatoes"
click at [131, 100] on textarea at bounding box center [242, 107] width 228 height 23
paste textarea "mash potatoes a little cold for lunch"
type textarea "mash potatoes a little cold for lunch"
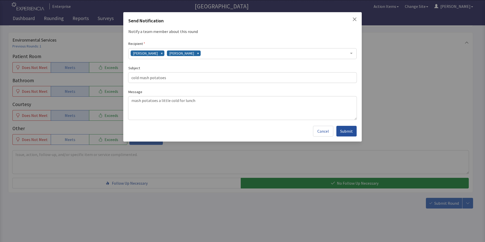
click at [342, 133] on span "Submit" at bounding box center [346, 131] width 13 height 6
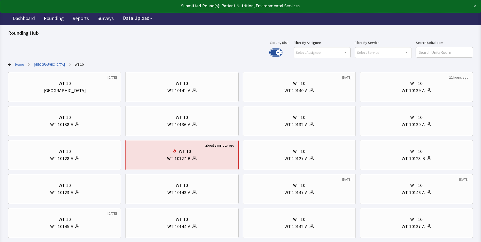
click at [282, 53] on button "Use setting" at bounding box center [275, 52] width 11 height 6
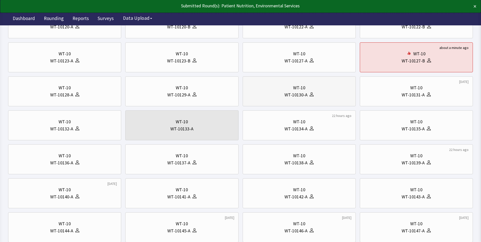
scroll to position [76, 0]
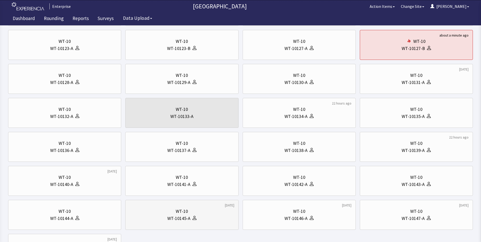
click at [176, 211] on div "WT-10" at bounding box center [182, 211] width 105 height 7
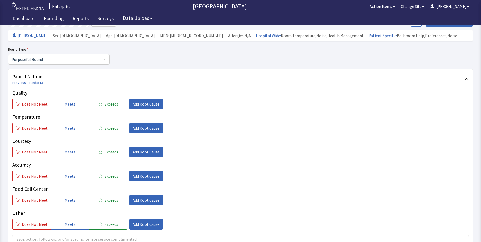
scroll to position [76, 0]
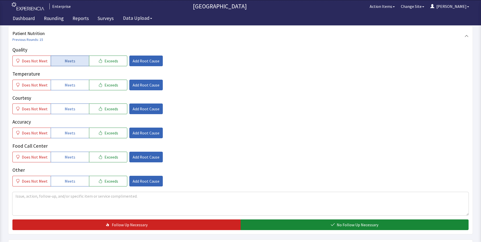
click at [66, 63] on span "Meets" at bounding box center [70, 61] width 11 height 6
drag, startPoint x: 65, startPoint y: 85, endPoint x: 65, endPoint y: 90, distance: 5.3
click at [65, 88] on span "Meets" at bounding box center [70, 85] width 11 height 6
drag, startPoint x: 65, startPoint y: 112, endPoint x: 67, endPoint y: 123, distance: 11.8
click at [65, 114] on button "Meets" at bounding box center [70, 109] width 38 height 11
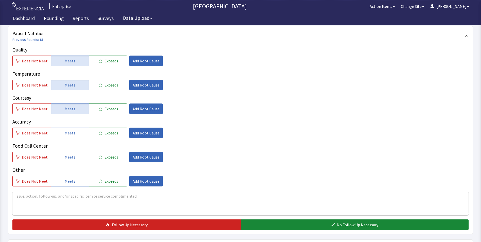
drag, startPoint x: 68, startPoint y: 133, endPoint x: 69, endPoint y: 146, distance: 13.2
click at [69, 135] on span "Meets" at bounding box center [70, 133] width 11 height 6
drag, startPoint x: 69, startPoint y: 154, endPoint x: 95, endPoint y: 138, distance: 30.7
click at [70, 154] on span "Meets" at bounding box center [70, 157] width 11 height 6
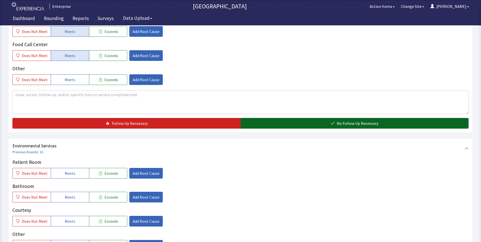
click at [271, 123] on button "No Follow Up Necessary" at bounding box center [355, 123] width 228 height 11
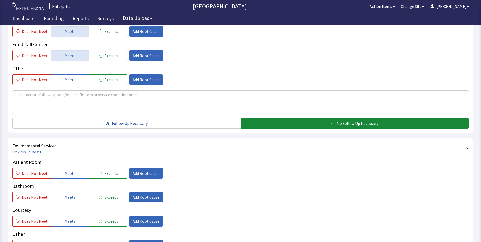
scroll to position [279, 0]
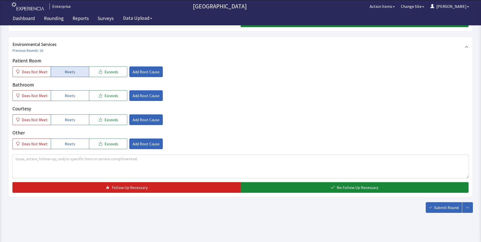
click at [73, 75] on button "Meets" at bounding box center [70, 71] width 38 height 11
drag, startPoint x: 71, startPoint y: 95, endPoint x: 69, endPoint y: 105, distance: 10.3
click at [71, 97] on span "Meets" at bounding box center [70, 96] width 11 height 6
drag, startPoint x: 68, startPoint y: 118, endPoint x: 114, endPoint y: 115, distance: 46.0
click at [69, 119] on span "Meets" at bounding box center [70, 120] width 11 height 6
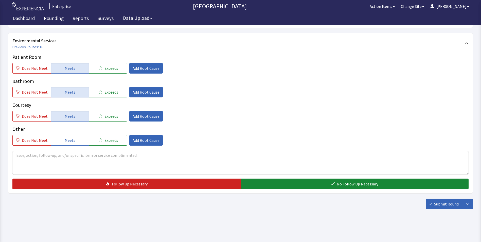
scroll to position [283, 0]
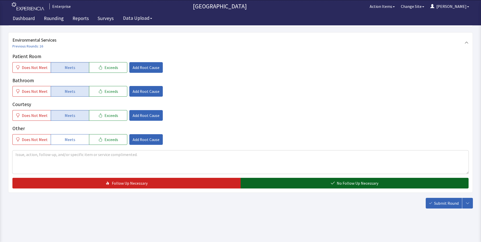
drag, startPoint x: 263, startPoint y: 184, endPoint x: 283, endPoint y: 185, distance: 19.8
click at [266, 184] on button "No Follow Up Necessary" at bounding box center [355, 183] width 228 height 11
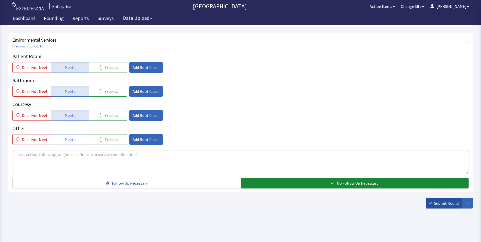
click at [434, 204] on button "Submit Round" at bounding box center [444, 203] width 36 height 11
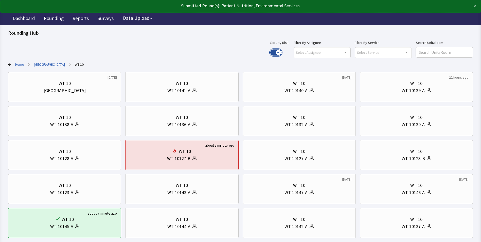
click at [282, 53] on button "Use setting" at bounding box center [275, 52] width 11 height 6
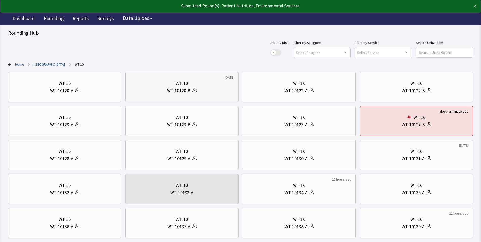
click at [168, 85] on div "WT-10" at bounding box center [182, 83] width 105 height 7
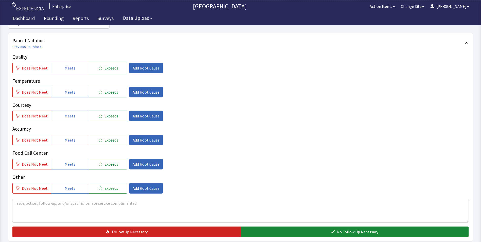
scroll to position [76, 0]
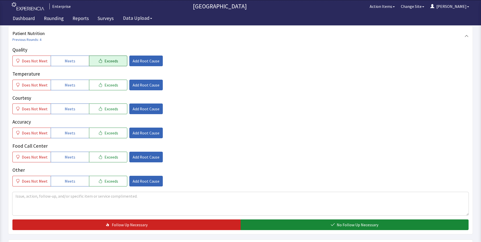
drag, startPoint x: 106, startPoint y: 60, endPoint x: 108, endPoint y: 74, distance: 14.1
click at [106, 61] on span "Exceeds" at bounding box center [112, 61] width 14 height 6
drag, startPoint x: 109, startPoint y: 83, endPoint x: 109, endPoint y: 97, distance: 13.7
click at [109, 86] on span "Exceeds" at bounding box center [112, 85] width 14 height 6
drag, startPoint x: 109, startPoint y: 110, endPoint x: 109, endPoint y: 118, distance: 8.1
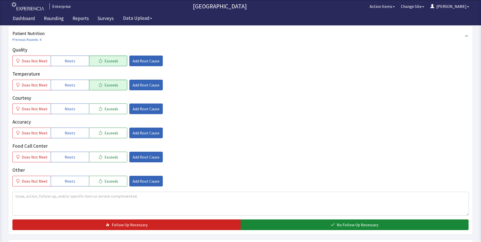
click at [109, 112] on button "Exceeds" at bounding box center [108, 109] width 38 height 11
drag, startPoint x: 105, startPoint y: 135, endPoint x: 106, endPoint y: 140, distance: 4.8
click at [105, 136] on span "Exceeds" at bounding box center [112, 133] width 14 height 6
drag, startPoint x: 108, startPoint y: 155, endPoint x: 114, endPoint y: 140, distance: 16.8
click at [108, 155] on span "Exceeds" at bounding box center [112, 157] width 14 height 6
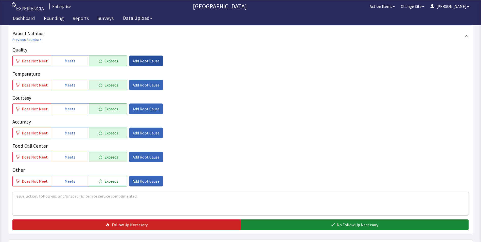
click at [143, 61] on span "Add Root Cause" at bounding box center [146, 61] width 27 height 6
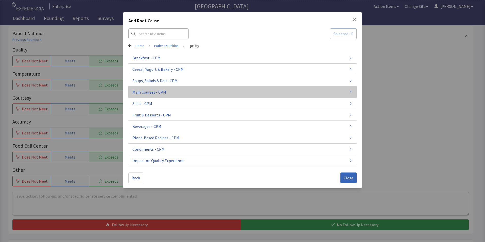
click at [159, 94] on span "Main Courses - CPM" at bounding box center [149, 92] width 34 height 6
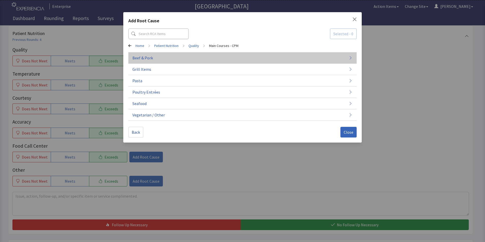
click at [172, 59] on button "Beef & Pork" at bounding box center [242, 57] width 228 height 11
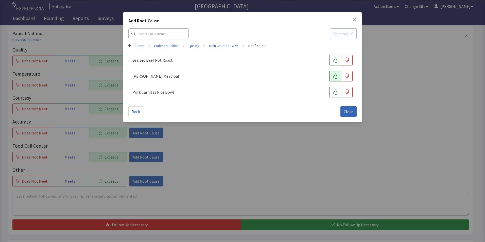
click at [332, 77] on button "button" at bounding box center [335, 76] width 12 height 11
click at [348, 113] on span "Close" at bounding box center [349, 112] width 10 height 6
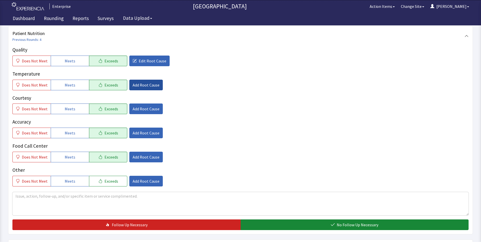
click at [141, 84] on span "Add Root Cause" at bounding box center [146, 85] width 27 height 6
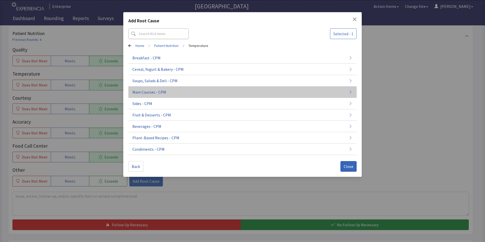
click at [149, 94] on span "Main Courses - CPM" at bounding box center [149, 92] width 34 height 6
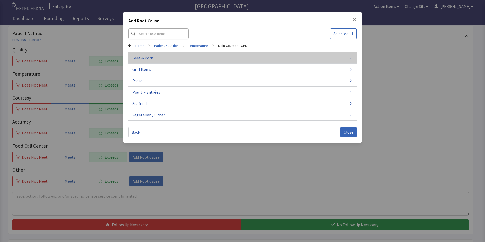
click at [184, 59] on button "Beef & Pork" at bounding box center [242, 57] width 228 height 11
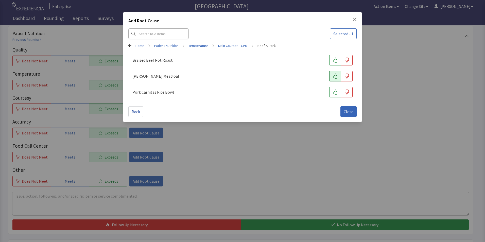
click at [334, 77] on icon "button" at bounding box center [335, 76] width 5 height 5
click at [345, 111] on span "Close" at bounding box center [349, 112] width 10 height 6
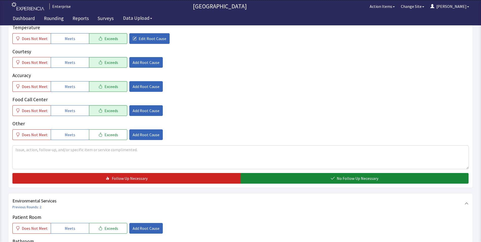
scroll to position [127, 0]
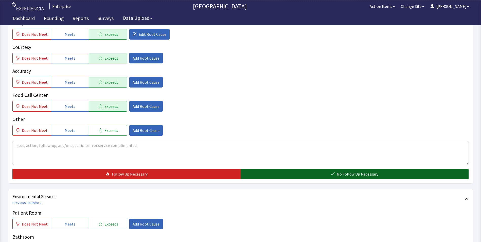
click at [266, 176] on button "No Follow Up Necessary" at bounding box center [355, 174] width 228 height 11
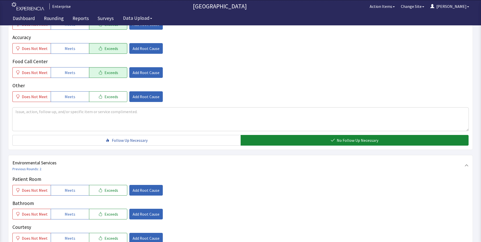
scroll to position [228, 0]
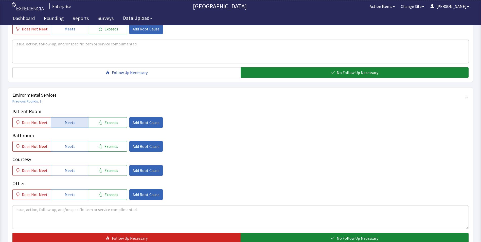
click at [65, 124] on span "Meets" at bounding box center [70, 122] width 11 height 6
drag, startPoint x: 70, startPoint y: 148, endPoint x: 72, endPoint y: 155, distance: 7.1
click at [71, 149] on span "Meets" at bounding box center [70, 146] width 11 height 6
click at [71, 171] on span "Meets" at bounding box center [70, 170] width 11 height 6
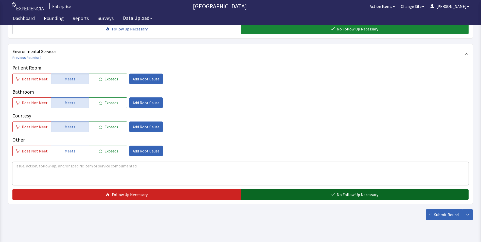
scroll to position [283, 0]
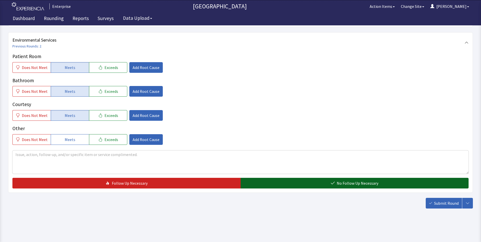
click at [279, 185] on button "No Follow Up Necessary" at bounding box center [355, 183] width 228 height 11
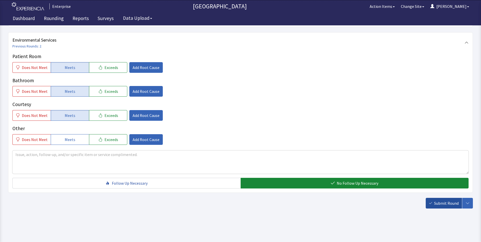
click at [451, 207] on button "Submit Round" at bounding box center [444, 203] width 36 height 11
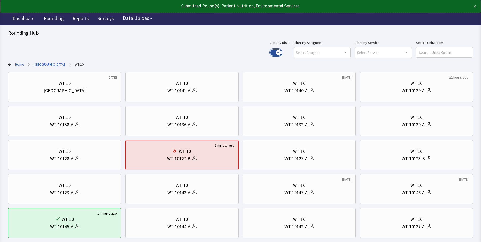
click at [282, 52] on button "Use setting" at bounding box center [275, 52] width 11 height 6
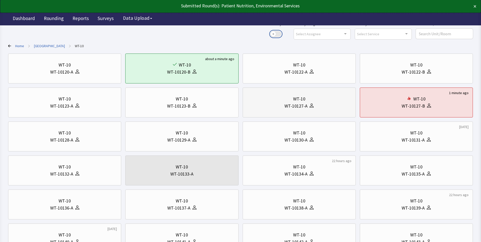
scroll to position [127, 0]
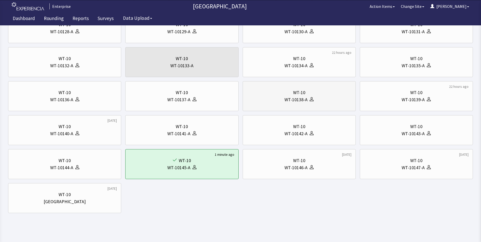
click at [326, 99] on div "WT-10138-A" at bounding box center [299, 99] width 105 height 7
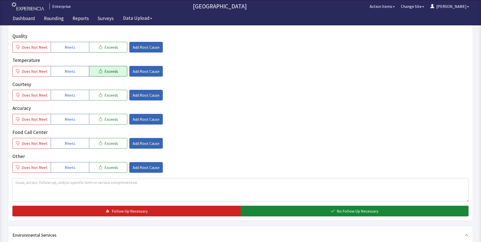
scroll to position [88, 0]
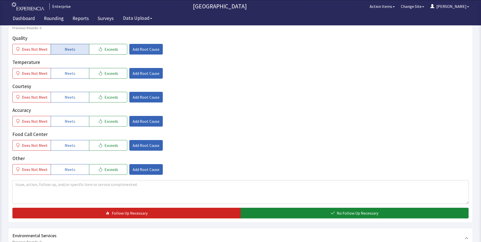
click at [75, 51] on button "Meets" at bounding box center [70, 49] width 38 height 11
drag, startPoint x: 79, startPoint y: 72, endPoint x: 77, endPoint y: 86, distance: 14.3
click at [79, 74] on button "Meets" at bounding box center [70, 73] width 38 height 11
drag, startPoint x: 76, startPoint y: 95, endPoint x: 76, endPoint y: 111, distance: 15.7
click at [76, 100] on button "Meets" at bounding box center [70, 97] width 38 height 11
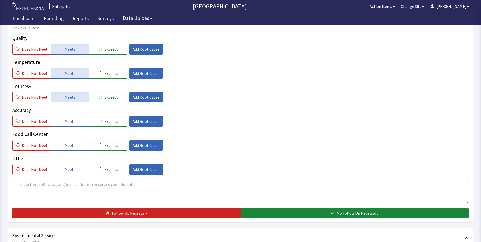
drag, startPoint x: 75, startPoint y: 118, endPoint x: 75, endPoint y: 134, distance: 15.7
click at [75, 123] on button "Meets" at bounding box center [70, 121] width 38 height 11
drag, startPoint x: 74, startPoint y: 140, endPoint x: 92, endPoint y: 135, distance: 18.0
click at [75, 141] on button "Meets" at bounding box center [70, 145] width 38 height 11
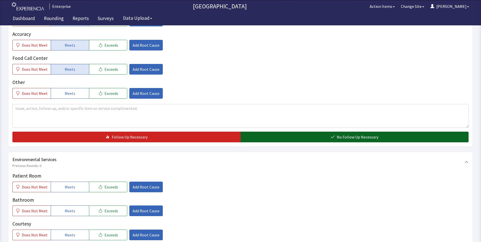
click at [262, 135] on button "No Follow Up Necessary" at bounding box center [355, 137] width 228 height 11
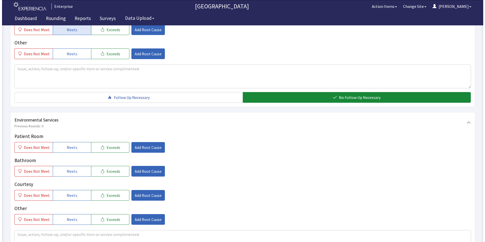
scroll to position [240, 0]
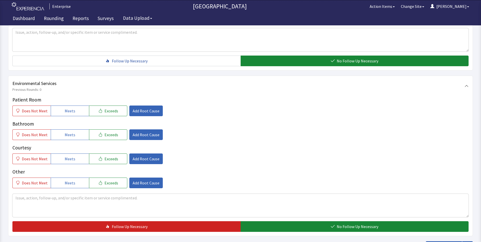
drag, startPoint x: 77, startPoint y: 112, endPoint x: 78, endPoint y: 127, distance: 15.5
click at [77, 114] on button "Meets" at bounding box center [70, 111] width 38 height 11
drag, startPoint x: 79, startPoint y: 136, endPoint x: 78, endPoint y: 148, distance: 12.5
click at [79, 139] on button "Meets" at bounding box center [70, 134] width 38 height 11
drag, startPoint x: 74, startPoint y: 157, endPoint x: 114, endPoint y: 132, distance: 47.4
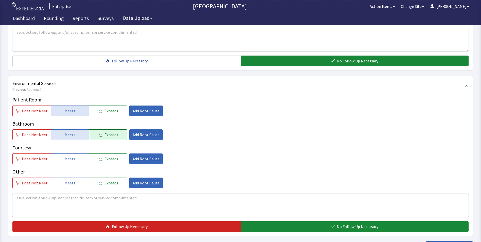
click at [75, 157] on button "Meets" at bounding box center [70, 158] width 38 height 11
click at [135, 111] on span "Add Root Cause" at bounding box center [146, 111] width 27 height 6
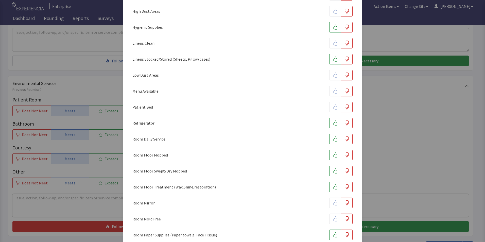
scroll to position [101, 0]
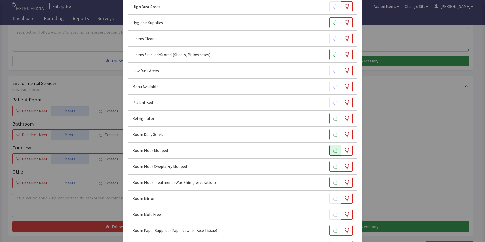
drag, startPoint x: 330, startPoint y: 150, endPoint x: 329, endPoint y: 153, distance: 3.6
click at [333, 150] on icon "button" at bounding box center [335, 150] width 5 height 5
click at [330, 166] on button "button" at bounding box center [335, 166] width 12 height 11
click at [344, 183] on icon "button" at bounding box center [346, 182] width 5 height 5
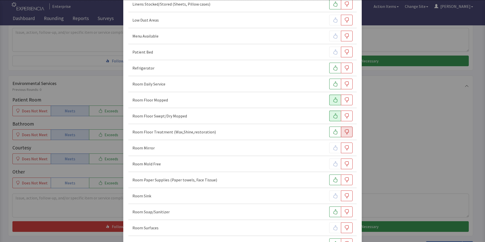
scroll to position [152, 0]
click at [333, 179] on icon "button" at bounding box center [335, 179] width 5 height 5
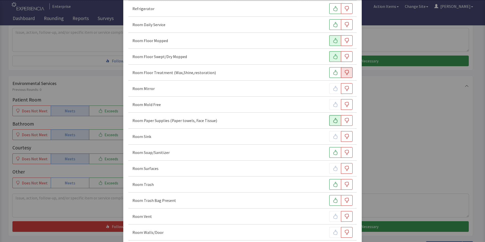
scroll to position [228, 0]
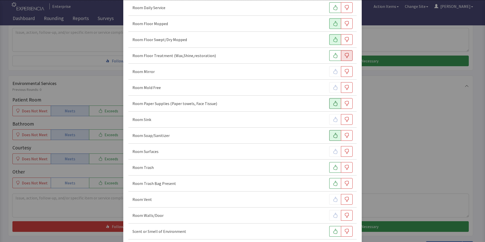
drag, startPoint x: 331, startPoint y: 136, endPoint x: 333, endPoint y: 140, distance: 3.9
click at [333, 137] on icon "button" at bounding box center [335, 135] width 4 height 5
click at [335, 171] on button "button" at bounding box center [335, 167] width 12 height 11
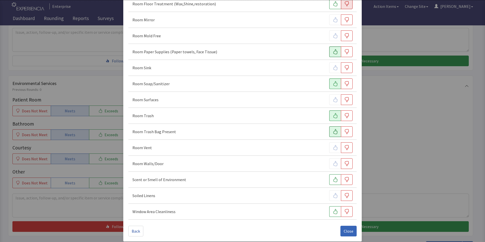
scroll to position [284, 0]
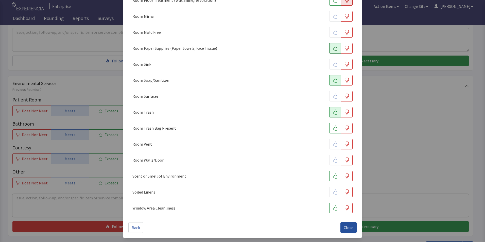
click at [346, 227] on span "Close" at bounding box center [349, 228] width 10 height 6
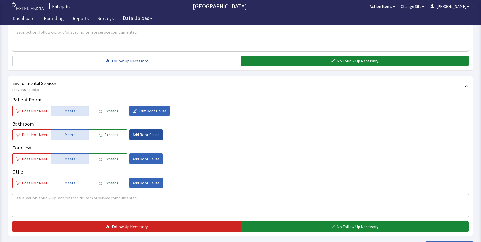
click at [145, 135] on span "Add Root Cause" at bounding box center [146, 135] width 27 height 6
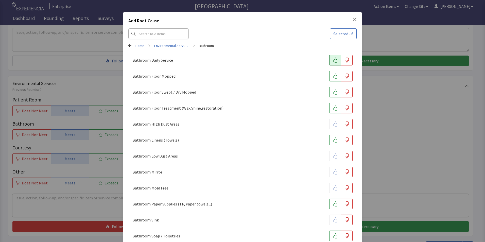
click at [333, 61] on icon "button" at bounding box center [335, 60] width 5 height 5
click at [329, 77] on button "button" at bounding box center [335, 76] width 12 height 11
click at [328, 86] on div "Bathroom Floor Swept / Dry Mopped" at bounding box center [242, 92] width 228 height 16
click at [333, 108] on icon "button" at bounding box center [335, 108] width 5 height 5
click at [331, 89] on button "button" at bounding box center [335, 92] width 12 height 11
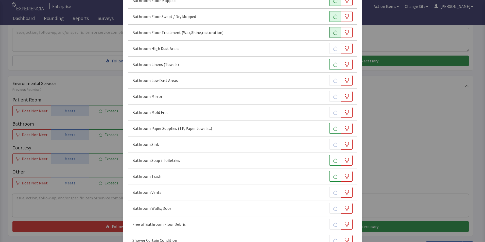
scroll to position [76, 0]
click at [333, 128] on icon "button" at bounding box center [335, 127] width 5 height 5
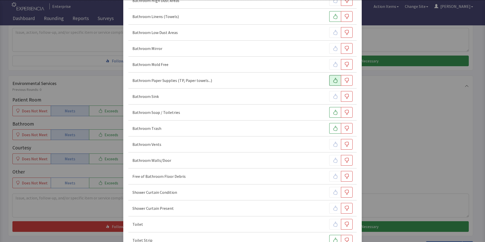
scroll to position [127, 0]
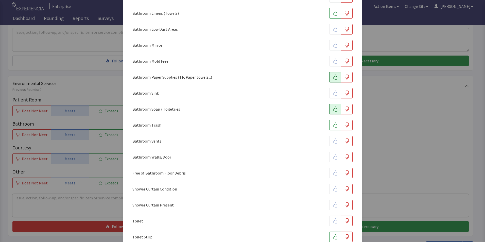
click at [330, 113] on button "button" at bounding box center [335, 109] width 12 height 11
click at [333, 126] on icon "button" at bounding box center [335, 125] width 5 height 5
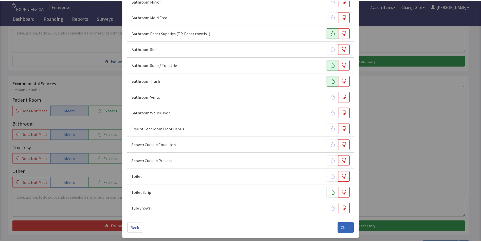
scroll to position [172, 0]
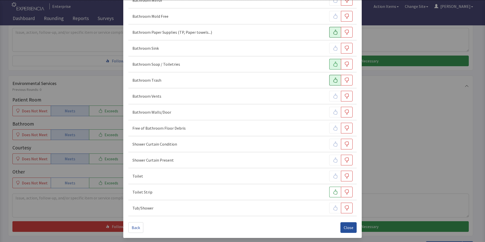
click at [344, 227] on span "Close" at bounding box center [349, 228] width 10 height 6
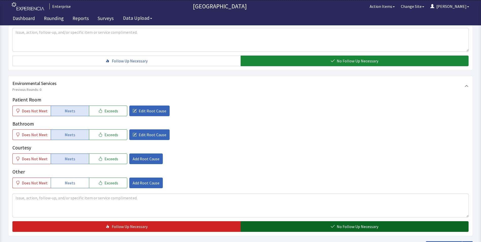
click at [291, 229] on button "No Follow Up Necessary" at bounding box center [355, 226] width 228 height 11
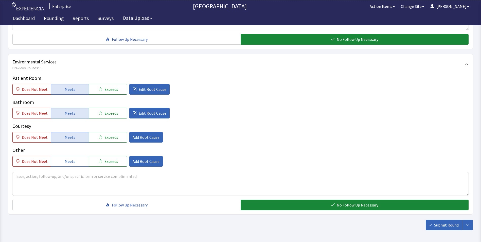
scroll to position [283, 0]
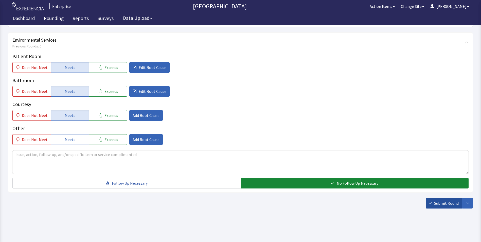
click at [442, 204] on span "Submit Round" at bounding box center [446, 203] width 25 height 6
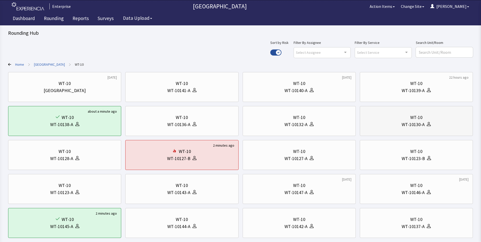
click at [424, 119] on div "WT-10" at bounding box center [416, 117] width 105 height 7
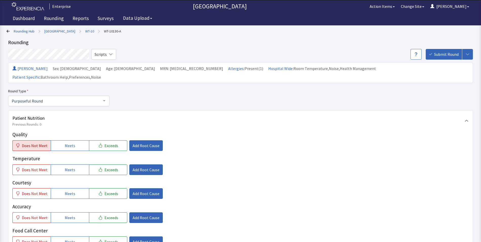
click at [33, 140] on button "Does Not Meet" at bounding box center [31, 145] width 38 height 11
click at [62, 164] on button "Meets" at bounding box center [70, 169] width 38 height 11
click at [70, 189] on button "Meets" at bounding box center [70, 193] width 38 height 11
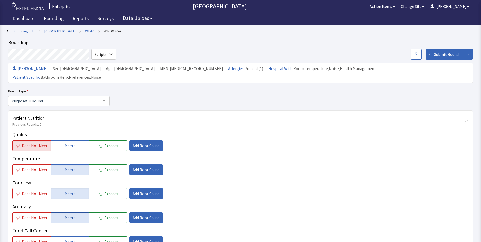
click at [73, 215] on span "Meets" at bounding box center [70, 218] width 11 height 6
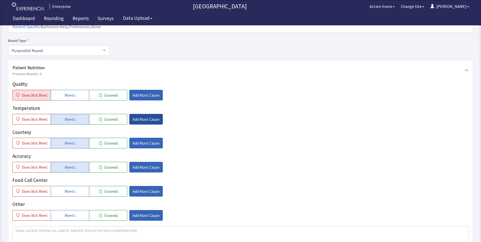
scroll to position [51, 0]
click at [134, 92] on span "Add Root Cause" at bounding box center [146, 95] width 27 height 6
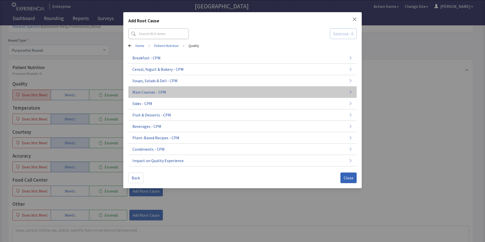
click at [169, 92] on button "Main Courses - CPM" at bounding box center [242, 92] width 228 height 11
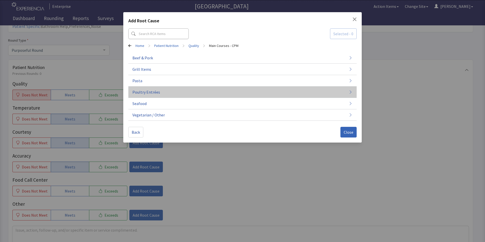
click at [169, 92] on button "Poultry Entrées" at bounding box center [242, 92] width 228 height 11
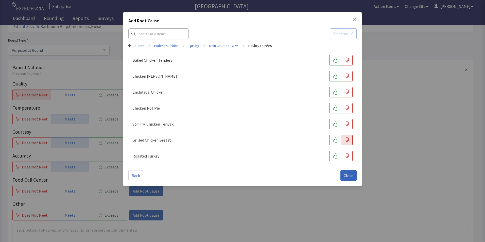
click at [345, 140] on icon "button" at bounding box center [346, 140] width 5 height 5
click at [348, 176] on span "Close" at bounding box center [349, 176] width 10 height 6
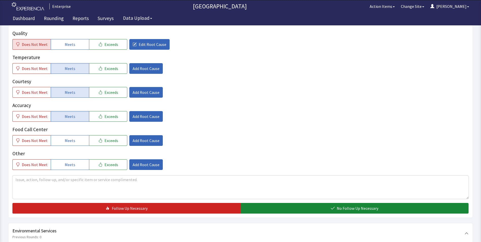
scroll to position [101, 0]
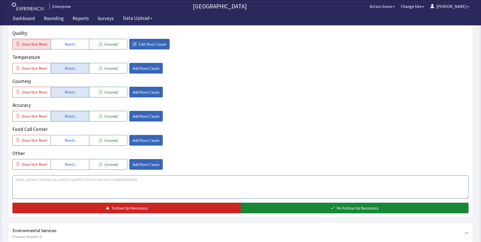
click at [23, 175] on textarea at bounding box center [240, 186] width 456 height 23
drag, startPoint x: 14, startPoint y: 172, endPoint x: 101, endPoint y: 172, distance: 87.3
click at [101, 175] on textarea "chicken on the dry side ,temp was good" at bounding box center [240, 186] width 456 height 23
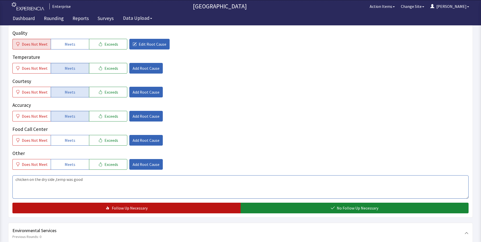
type textarea "chicken on the dry side ,temp was good"
click at [103, 203] on button "Follow Up Necessary" at bounding box center [126, 208] width 228 height 11
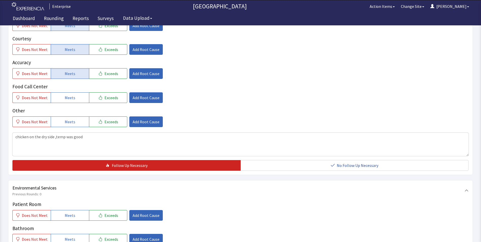
scroll to position [203, 0]
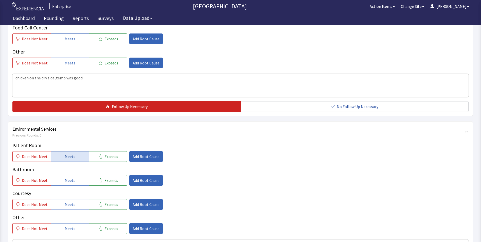
click at [60, 151] on button "Meets" at bounding box center [70, 156] width 38 height 11
drag, startPoint x: 63, startPoint y: 168, endPoint x: 63, endPoint y: 177, distance: 8.6
click at [63, 175] on button "Meets" at bounding box center [70, 180] width 38 height 11
drag, startPoint x: 65, startPoint y: 194, endPoint x: 71, endPoint y: 190, distance: 7.1
click at [66, 201] on span "Meets" at bounding box center [70, 204] width 11 height 6
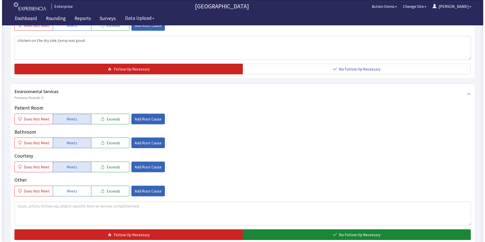
scroll to position [279, 0]
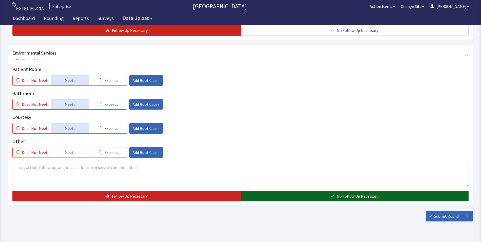
drag, startPoint x: 268, startPoint y: 185, endPoint x: 295, endPoint y: 190, distance: 27.4
click at [269, 191] on button "No Follow Up Necessary" at bounding box center [355, 196] width 228 height 11
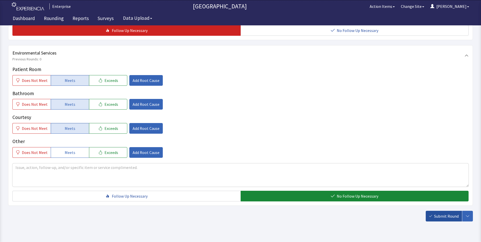
click at [443, 211] on button "Submit Round" at bounding box center [444, 216] width 36 height 11
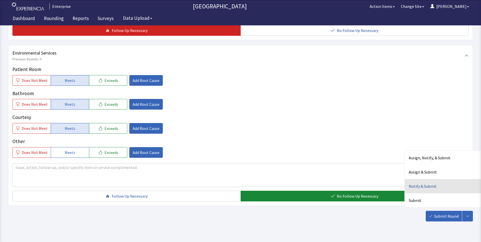
click at [415, 179] on div "Notify & Submit" at bounding box center [443, 186] width 76 height 14
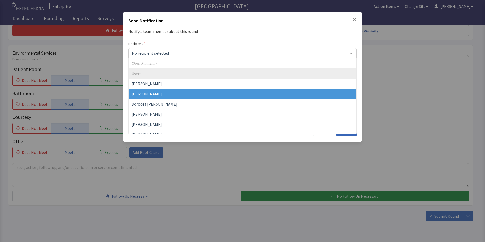
click at [140, 93] on span "[PERSON_NAME]" at bounding box center [147, 93] width 30 height 5
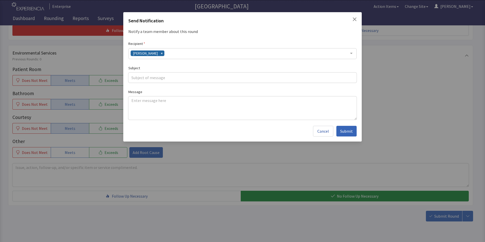
click at [170, 52] on div "[PERSON_NAME]" at bounding box center [242, 53] width 228 height 11
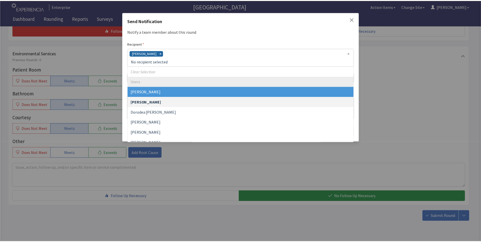
scroll to position [25, 0]
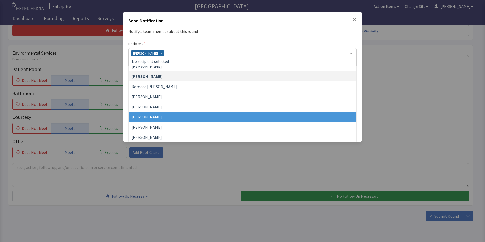
click at [152, 116] on span "[PERSON_NAME]" at bounding box center [147, 116] width 30 height 5
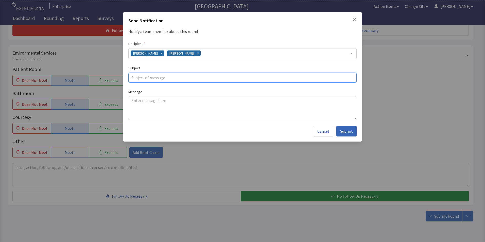
click at [147, 80] on input "text" at bounding box center [242, 78] width 228 height 10
type input "dry chicken breast"
click at [132, 104] on textarea at bounding box center [242, 107] width 228 height 23
paste textarea "chicken on the dry side ,temp was good"
type textarea "chicken on the dry side ,temp was good"
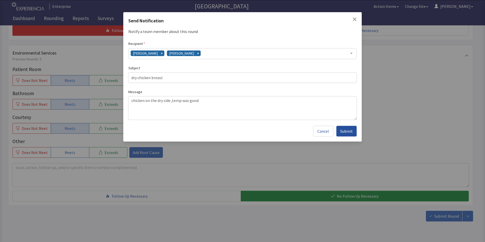
click at [349, 131] on span "Submit" at bounding box center [346, 131] width 13 height 6
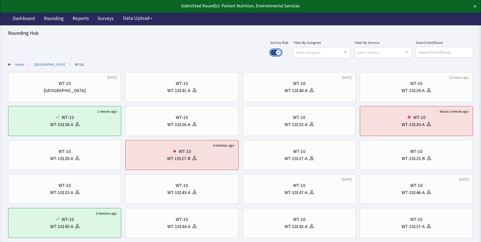
click at [282, 53] on button "Use setting" at bounding box center [275, 52] width 11 height 6
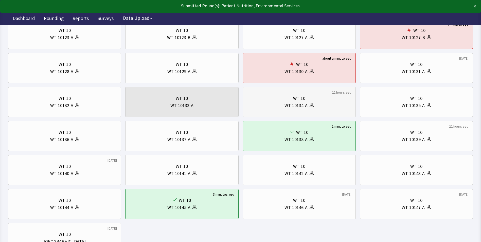
scroll to position [101, 0]
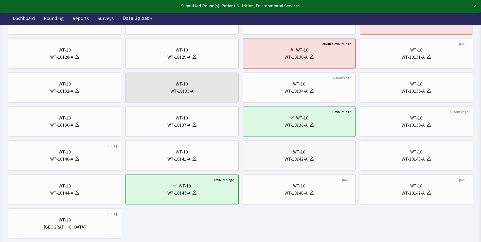
click at [329, 156] on div "WT-10142-A" at bounding box center [299, 159] width 105 height 7
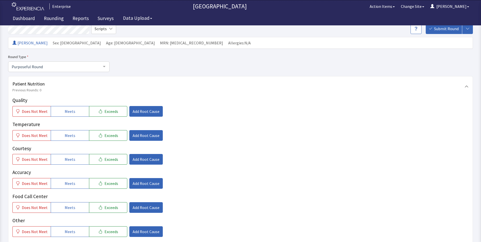
scroll to position [51, 0]
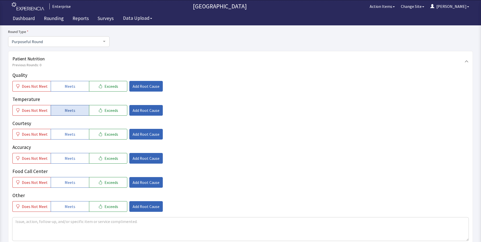
drag, startPoint x: 70, startPoint y: 88, endPoint x: 69, endPoint y: 108, distance: 20.3
click at [69, 88] on span "Meets" at bounding box center [70, 86] width 11 height 6
click at [69, 114] on button "Meets" at bounding box center [70, 110] width 38 height 11
drag, startPoint x: 72, startPoint y: 132, endPoint x: 72, endPoint y: 145, distance: 12.9
click at [72, 136] on span "Meets" at bounding box center [70, 134] width 11 height 6
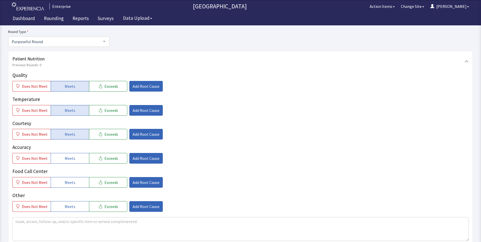
drag, startPoint x: 69, startPoint y: 161, endPoint x: 70, endPoint y: 167, distance: 6.1
click at [69, 163] on button "Meets" at bounding box center [70, 158] width 38 height 11
drag, startPoint x: 67, startPoint y: 183, endPoint x: 71, endPoint y: 182, distance: 4.4
click at [67, 183] on span "Meets" at bounding box center [70, 182] width 11 height 6
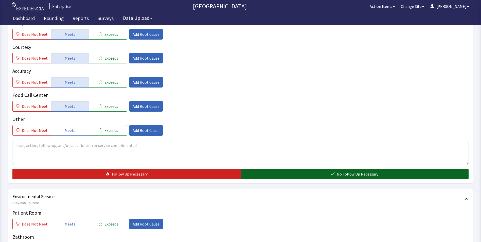
click at [283, 172] on button "No Follow Up Necessary" at bounding box center [355, 174] width 228 height 11
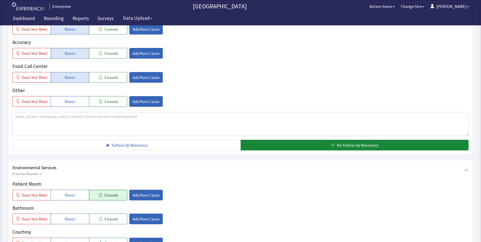
scroll to position [203, 0]
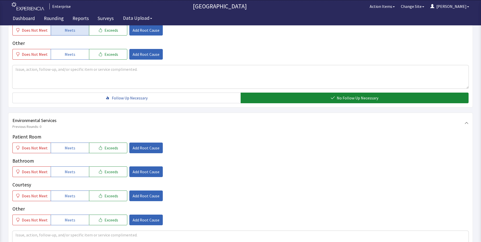
drag, startPoint x: 71, startPoint y: 149, endPoint x: 71, endPoint y: 154, distance: 4.8
click at [71, 151] on button "Meets" at bounding box center [70, 148] width 38 height 11
click at [69, 177] on div "Patient Room Does Not Meet Meets Exceeds Add Root Cause Bathroom Does Not Meet …" at bounding box center [240, 179] width 456 height 92
click at [71, 171] on span "Meets" at bounding box center [70, 172] width 11 height 6
click at [67, 194] on span "Meets" at bounding box center [70, 196] width 11 height 6
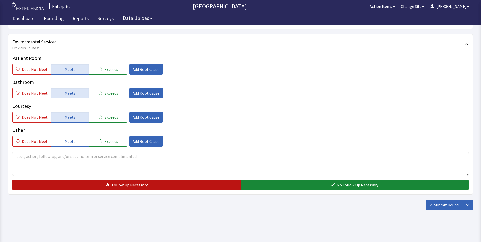
scroll to position [283, 0]
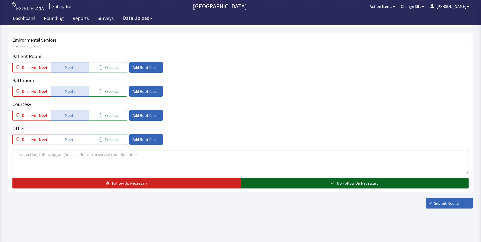
drag, startPoint x: 268, startPoint y: 183, endPoint x: 314, endPoint y: 189, distance: 46.6
click at [269, 183] on button "No Follow Up Necessary" at bounding box center [355, 183] width 228 height 11
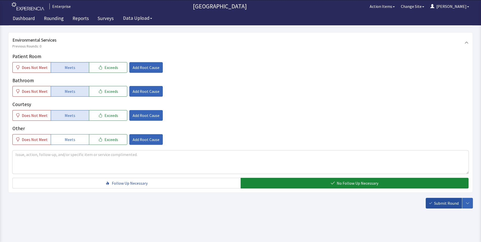
click at [436, 204] on span "Submit Round" at bounding box center [446, 203] width 25 height 6
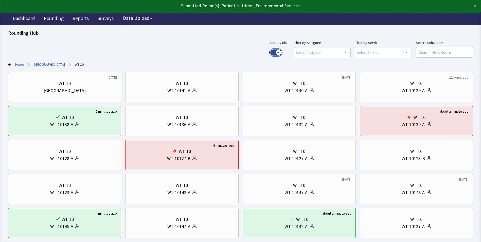
click at [282, 53] on button "Use setting" at bounding box center [275, 52] width 11 height 6
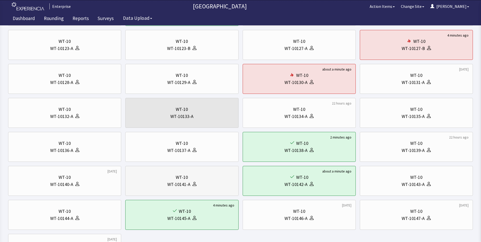
scroll to position [131, 0]
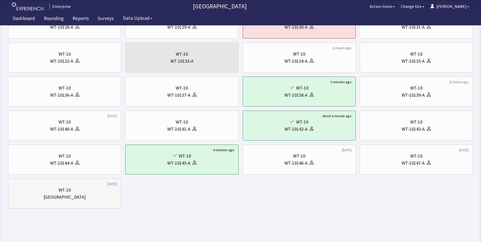
click at [56, 195] on div "[GEOGRAPHIC_DATA]" at bounding box center [65, 197] width 42 height 7
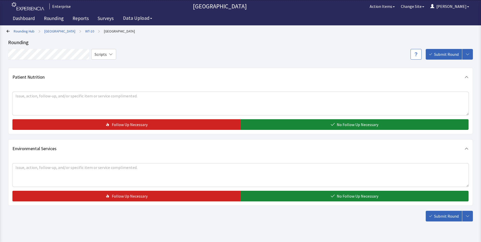
drag, startPoint x: 279, startPoint y: 119, endPoint x: 282, endPoint y: 139, distance: 20.3
click at [279, 121] on button "No Follow Up Necessary" at bounding box center [355, 124] width 228 height 11
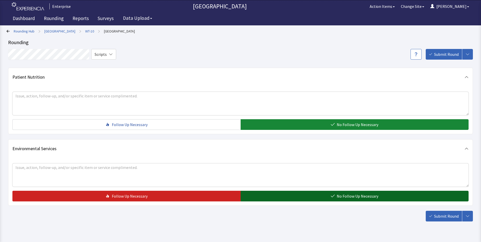
drag, startPoint x: 283, startPoint y: 200, endPoint x: 325, endPoint y: 201, distance: 42.1
click at [284, 200] on button "No Follow Up Necessary" at bounding box center [355, 196] width 228 height 11
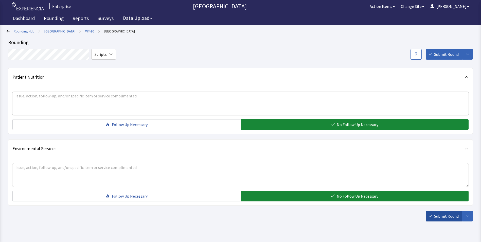
click at [445, 218] on span "Submit Round" at bounding box center [446, 216] width 25 height 6
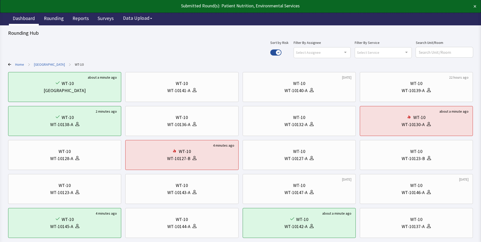
click at [17, 16] on link "Dashboard" at bounding box center [24, 19] width 30 height 13
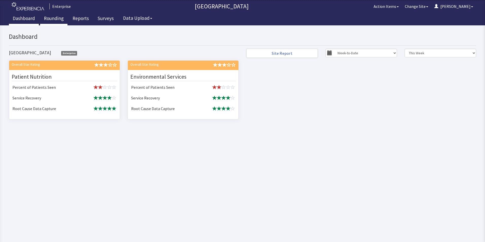
click at [52, 19] on link "Rounding" at bounding box center [53, 19] width 27 height 13
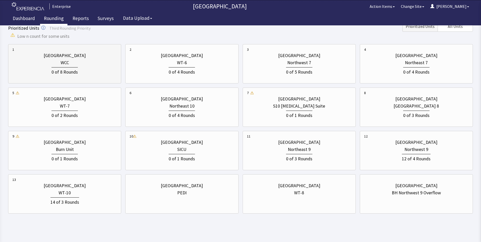
scroll to position [185, 0]
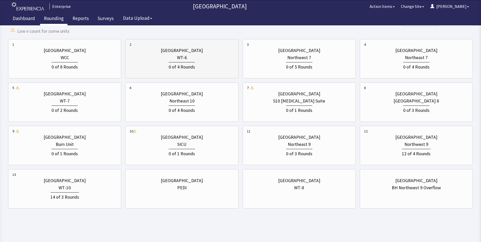
click at [195, 64] on div "0 of 4 Rounds" at bounding box center [182, 65] width 105 height 9
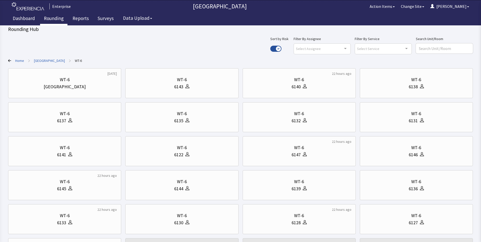
scroll to position [0, 0]
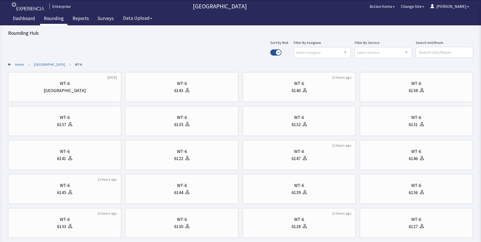
click at [44, 65] on link "[GEOGRAPHIC_DATA]" at bounding box center [49, 64] width 31 height 5
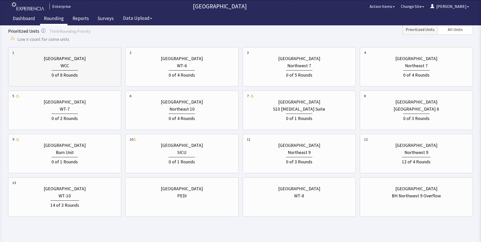
scroll to position [178, 0]
click at [302, 153] on div "Northeast 9" at bounding box center [299, 151] width 23 height 7
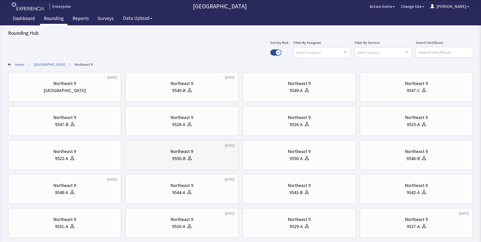
click at [182, 154] on div "Northeast 9" at bounding box center [181, 151] width 23 height 7
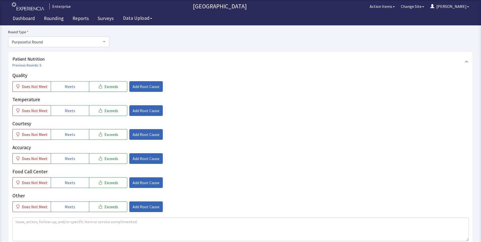
scroll to position [51, 0]
click at [76, 89] on button "Meets" at bounding box center [70, 86] width 38 height 11
drag, startPoint x: 75, startPoint y: 107, endPoint x: 75, endPoint y: 127, distance: 20.0
click at [75, 110] on button "Meets" at bounding box center [70, 110] width 38 height 11
drag, startPoint x: 75, startPoint y: 135, endPoint x: 76, endPoint y: 139, distance: 3.8
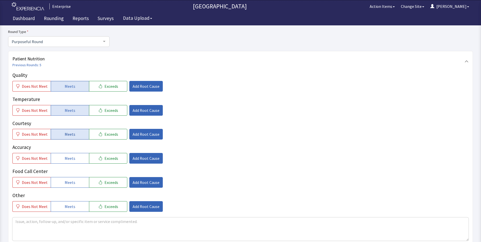
click at [76, 136] on button "Meets" at bounding box center [70, 134] width 38 height 11
drag, startPoint x: 73, startPoint y: 160, endPoint x: 74, endPoint y: 165, distance: 5.1
click at [73, 161] on button "Meets" at bounding box center [70, 158] width 38 height 11
click at [74, 179] on button "Meets" at bounding box center [70, 182] width 38 height 11
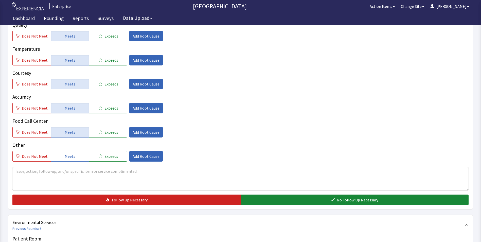
scroll to position [101, 0]
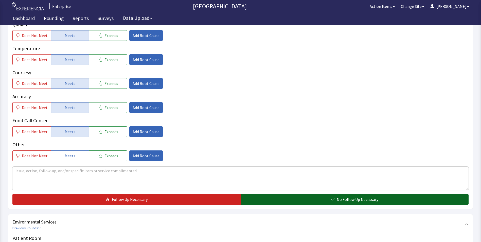
click at [297, 200] on button "No Follow Up Necessary" at bounding box center [355, 199] width 228 height 11
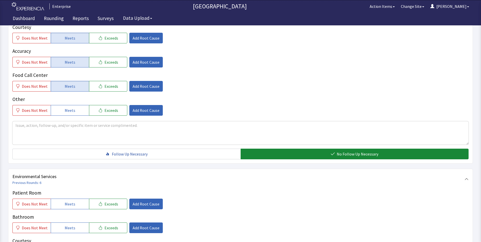
scroll to position [203, 0]
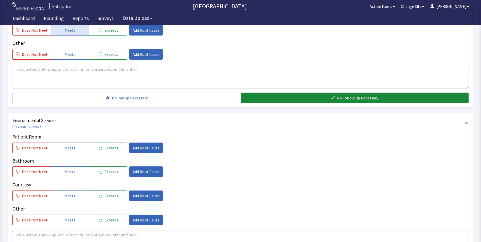
drag, startPoint x: 80, startPoint y: 145, endPoint x: 79, endPoint y: 158, distance: 12.7
click at [80, 147] on button "Meets" at bounding box center [70, 148] width 38 height 11
drag, startPoint x: 76, startPoint y: 167, endPoint x: 76, endPoint y: 175, distance: 7.4
click at [76, 172] on button "Meets" at bounding box center [70, 171] width 38 height 11
drag, startPoint x: 74, startPoint y: 193, endPoint x: 95, endPoint y: 179, distance: 24.7
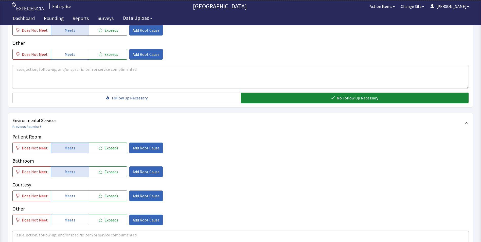
click at [75, 194] on button "Meets" at bounding box center [70, 196] width 38 height 11
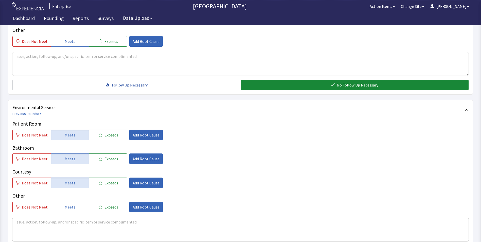
scroll to position [254, 0]
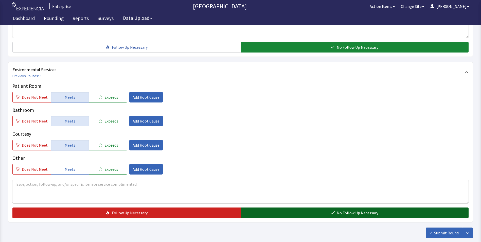
drag, startPoint x: 294, startPoint y: 211, endPoint x: 308, endPoint y: 215, distance: 15.0
click at [294, 211] on button "No Follow Up Necessary" at bounding box center [355, 213] width 228 height 11
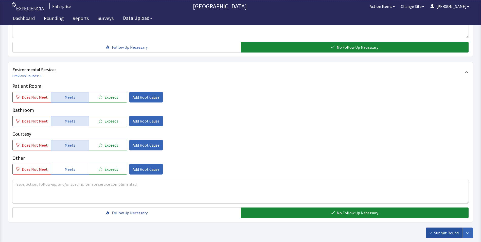
click at [444, 233] on span "Submit Round" at bounding box center [446, 233] width 25 height 6
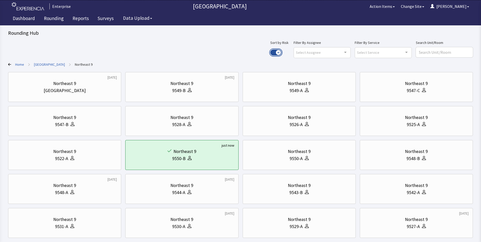
click at [282, 52] on button "Use setting" at bounding box center [275, 52] width 11 height 6
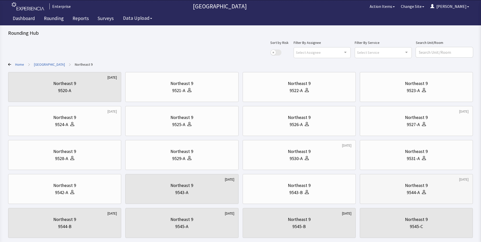
click at [400, 188] on div "Northeast 9" at bounding box center [416, 185] width 105 height 7
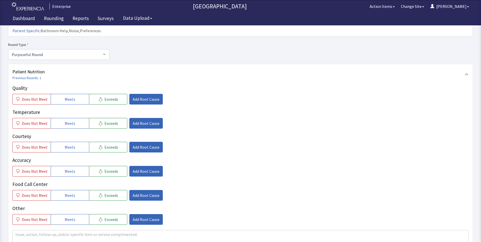
scroll to position [51, 0]
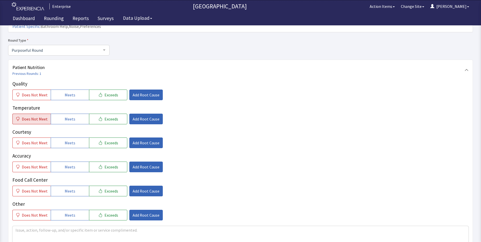
click at [37, 116] on span "Does Not Meet" at bounding box center [35, 119] width 26 height 6
click at [42, 92] on span "Does Not Meet" at bounding box center [35, 95] width 26 height 6
click at [143, 92] on span "Add Root Cause" at bounding box center [146, 95] width 27 height 6
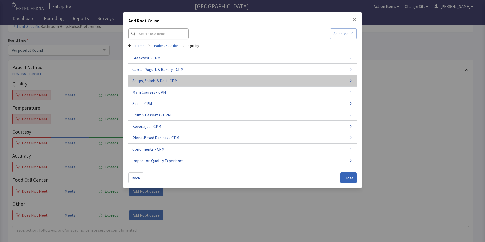
click at [165, 81] on span "Soups, Salads & Deli - CPM" at bounding box center [154, 81] width 45 height 6
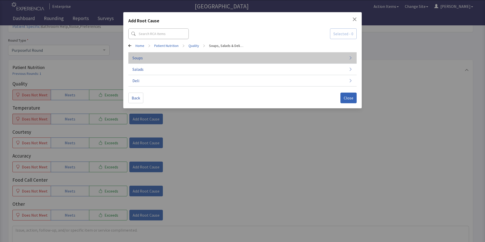
click at [152, 53] on button "Soups" at bounding box center [242, 57] width 228 height 11
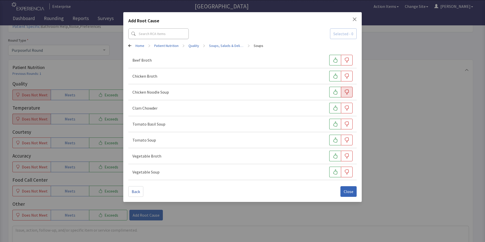
click at [348, 92] on icon "button" at bounding box center [346, 92] width 5 height 5
click at [345, 192] on span "Close" at bounding box center [349, 192] width 10 height 6
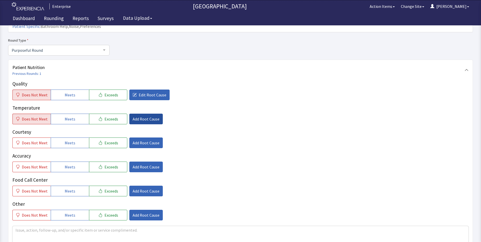
click at [141, 116] on span "Add Root Cause" at bounding box center [146, 119] width 27 height 6
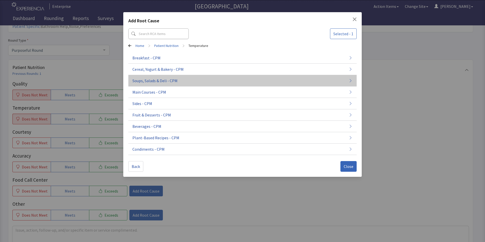
click at [185, 84] on button "Soups, Salads & Deli - CPM" at bounding box center [242, 80] width 228 height 11
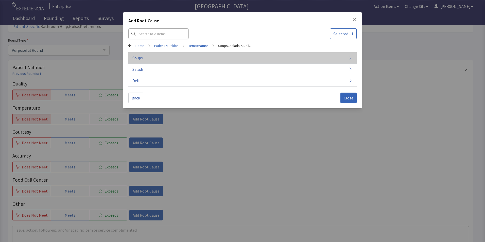
click at [192, 59] on button "Soups" at bounding box center [242, 57] width 228 height 11
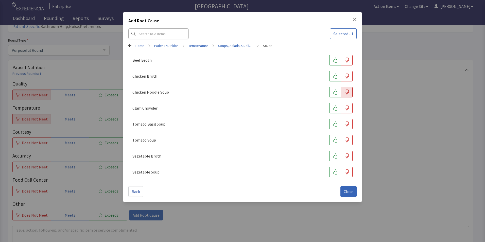
click at [347, 93] on icon "button" at bounding box center [346, 92] width 5 height 5
click at [345, 194] on span "Close" at bounding box center [349, 192] width 10 height 6
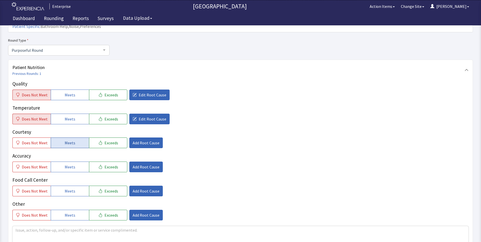
drag, startPoint x: 64, startPoint y: 133, endPoint x: 63, endPoint y: 138, distance: 4.8
click at [65, 140] on span "Meets" at bounding box center [70, 143] width 11 height 6
click at [71, 163] on button "Meets" at bounding box center [70, 167] width 38 height 11
click at [71, 188] on span "Meets" at bounding box center [70, 191] width 11 height 6
click at [18, 226] on textarea at bounding box center [240, 237] width 456 height 23
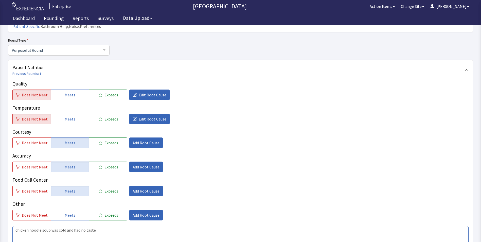
drag, startPoint x: 13, startPoint y: 220, endPoint x: 131, endPoint y: 228, distance: 117.5
click at [147, 228] on textarea "chicken noodle soup was cold and had no taste" at bounding box center [240, 237] width 456 height 23
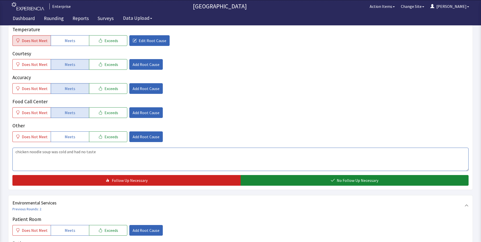
scroll to position [178, 0]
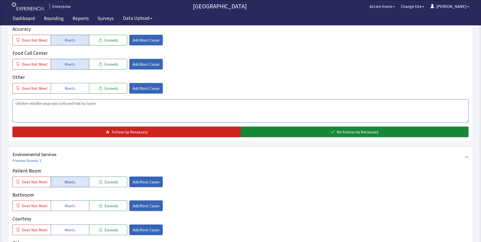
type textarea "chicken noodle soup was cold and had no taste"
drag, startPoint x: 68, startPoint y: 172, endPoint x: 67, endPoint y: 175, distance: 3.3
click at [67, 179] on span "Meets" at bounding box center [70, 182] width 11 height 6
drag, startPoint x: 66, startPoint y: 201, endPoint x: 68, endPoint y: 210, distance: 9.5
click at [67, 203] on div "Patient Room Does Not Meet Meets Exceeds Add Root Cause Bathroom Does Not Meet …" at bounding box center [240, 213] width 456 height 92
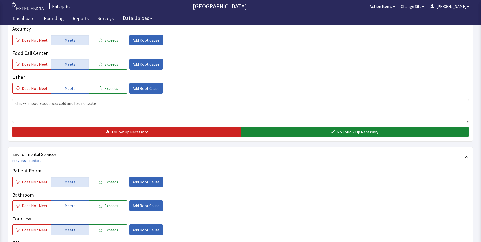
click at [71, 227] on span "Meets" at bounding box center [70, 230] width 11 height 6
click at [67, 203] on span "Meets" at bounding box center [70, 206] width 11 height 6
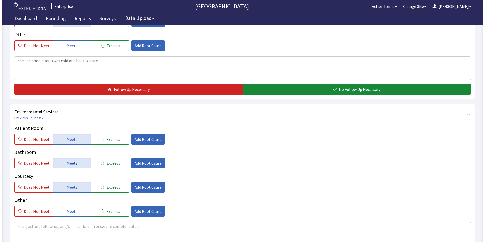
scroll to position [228, 0]
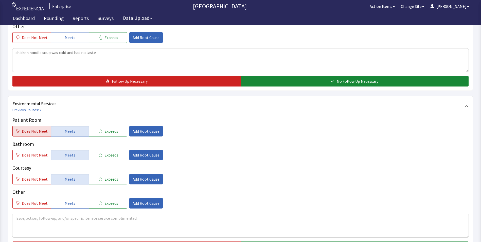
drag, startPoint x: 24, startPoint y: 119, endPoint x: 48, endPoint y: 122, distance: 24.7
click at [24, 128] on span "Does Not Meet" at bounding box center [35, 131] width 26 height 6
click at [137, 128] on span "Add Root Cause" at bounding box center [146, 131] width 27 height 6
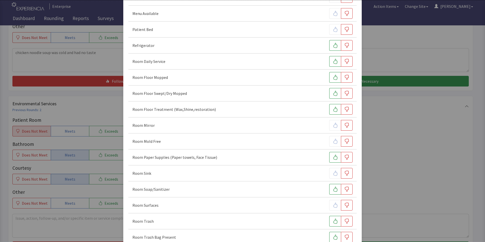
scroll to position [178, 0]
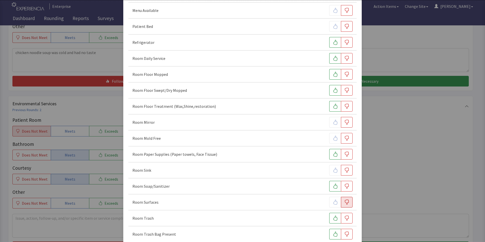
click at [346, 202] on icon "button" at bounding box center [347, 202] width 4 height 5
click at [333, 187] on icon "button" at bounding box center [335, 186] width 5 height 5
click at [329, 151] on button "button" at bounding box center [335, 154] width 12 height 11
click at [333, 89] on icon "button" at bounding box center [335, 90] width 5 height 5
drag, startPoint x: 331, startPoint y: 74, endPoint x: 330, endPoint y: 65, distance: 9.2
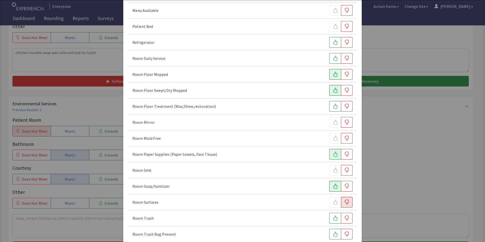
click at [333, 74] on icon "button" at bounding box center [335, 74] width 5 height 5
click at [333, 59] on icon "button" at bounding box center [335, 58] width 5 height 5
click at [333, 217] on icon "button" at bounding box center [335, 218] width 5 height 5
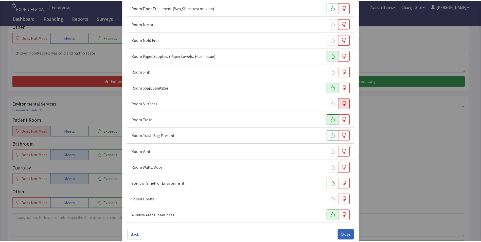
scroll to position [279, 0]
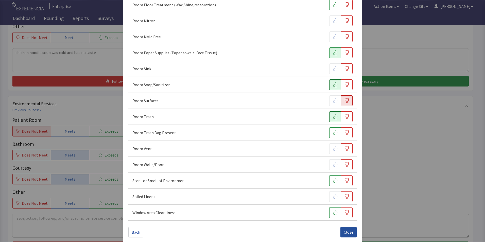
click at [343, 229] on button "Close" at bounding box center [348, 232] width 16 height 11
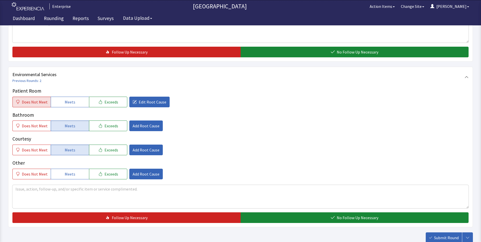
scroll to position [228, 0]
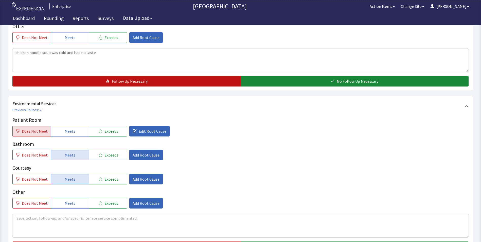
click at [187, 76] on button "Follow Up Necessary" at bounding box center [126, 81] width 228 height 11
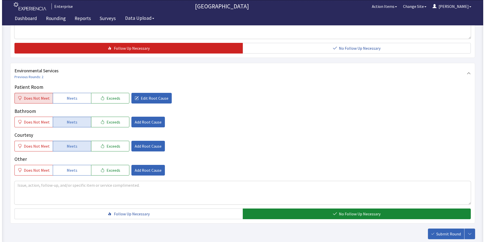
scroll to position [279, 0]
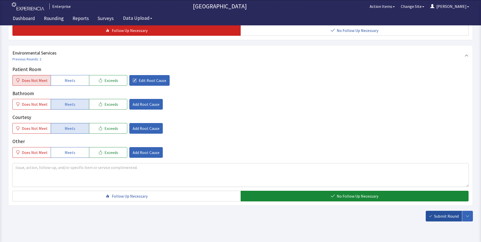
click at [444, 213] on span "Submit Round" at bounding box center [446, 216] width 25 height 6
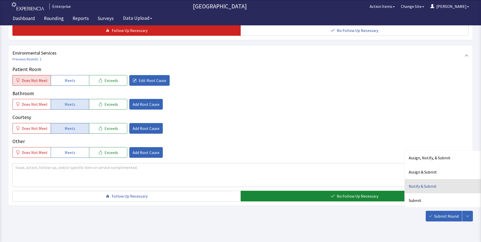
click at [413, 179] on div "Notify & Submit" at bounding box center [443, 186] width 76 height 14
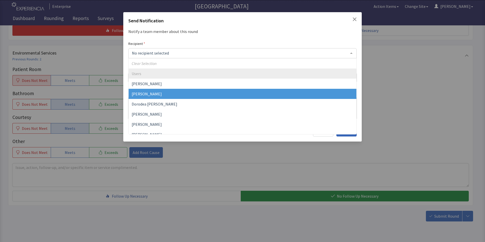
click at [151, 94] on span "David Garcia" at bounding box center [147, 93] width 30 height 5
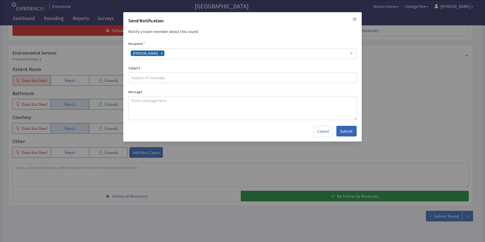
click at [172, 53] on div "David Garcia" at bounding box center [242, 53] width 228 height 11
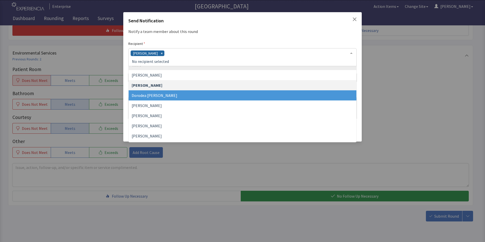
scroll to position [25, 0]
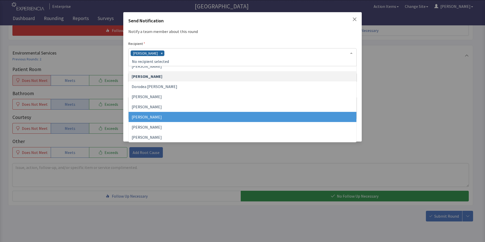
click at [152, 118] on span "Jacquelyn Bucci" at bounding box center [147, 116] width 30 height 5
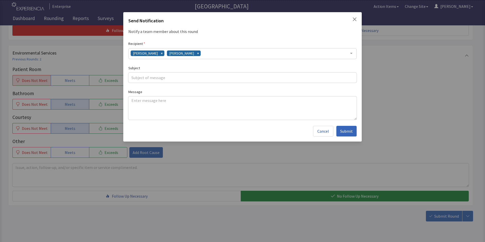
click at [211, 53] on div "David Garcia Jacquelyn Bucci" at bounding box center [242, 53] width 228 height 11
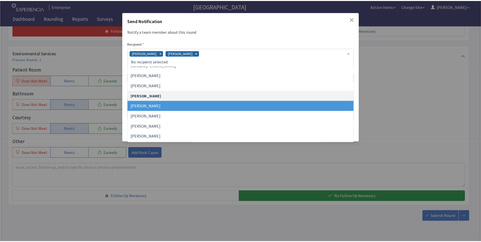
scroll to position [76, 0]
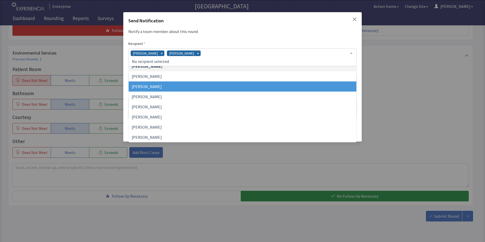
click at [171, 91] on span "James Hellandbrand" at bounding box center [243, 86] width 228 height 10
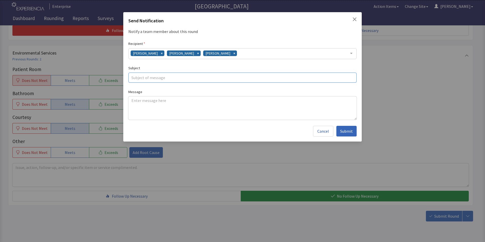
click at [146, 78] on input "text" at bounding box center [242, 78] width 228 height 10
type input "cold soup"
click at [132, 101] on textarea at bounding box center [242, 107] width 228 height 23
paste textarea "chicken noodle soup was cold and had no taste"
type textarea "chicken noodle soup was cold and had no taste"
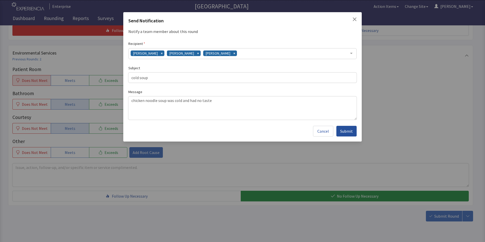
click at [348, 131] on span "Submit" at bounding box center [346, 131] width 13 height 6
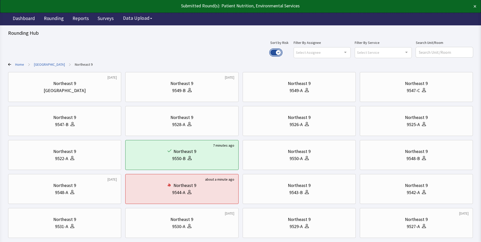
click at [282, 53] on button "Use setting" at bounding box center [275, 52] width 11 height 6
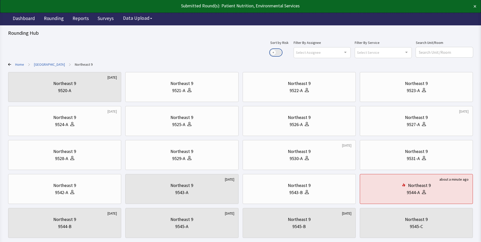
scroll to position [25, 0]
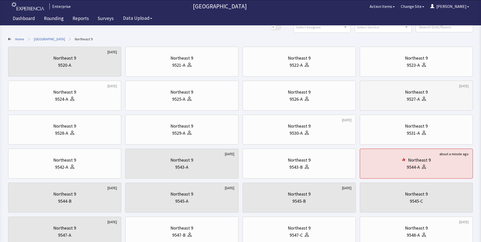
click at [393, 96] on div "9527-A" at bounding box center [416, 99] width 105 height 7
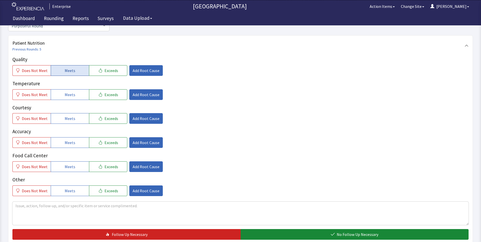
scroll to position [62, 0]
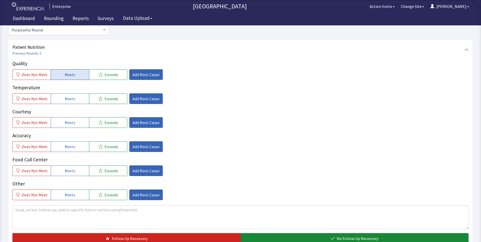
click at [76, 76] on button "Meets" at bounding box center [70, 74] width 38 height 11
click at [72, 101] on span "Meets" at bounding box center [70, 99] width 11 height 6
click at [70, 125] on span "Meets" at bounding box center [70, 122] width 11 height 6
drag, startPoint x: 71, startPoint y: 146, endPoint x: 72, endPoint y: 160, distance: 14.0
click at [71, 149] on span "Meets" at bounding box center [70, 147] width 11 height 6
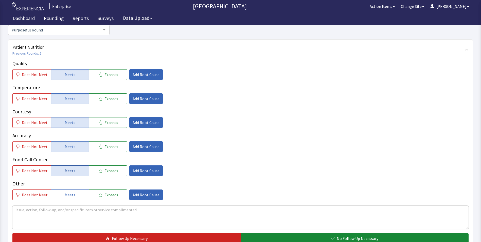
click at [71, 167] on button "Meets" at bounding box center [70, 170] width 38 height 11
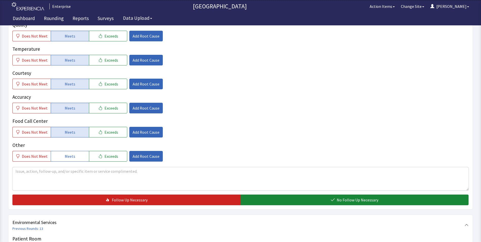
scroll to position [139, 0]
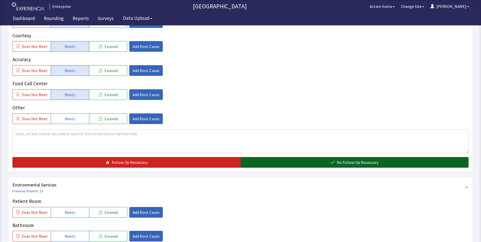
click at [287, 165] on button "No Follow Up Necessary" at bounding box center [355, 162] width 228 height 11
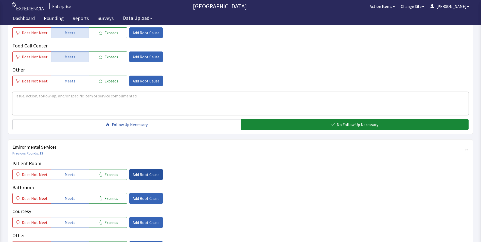
scroll to position [215, 0]
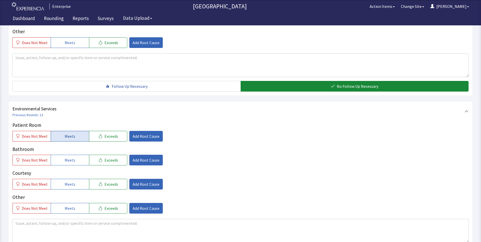
drag, startPoint x: 71, startPoint y: 137, endPoint x: 73, endPoint y: 154, distance: 17.6
click at [71, 138] on span "Meets" at bounding box center [70, 136] width 11 height 6
drag, startPoint x: 72, startPoint y: 160, endPoint x: 72, endPoint y: 174, distance: 14.5
click at [72, 164] on button "Meets" at bounding box center [70, 160] width 38 height 11
drag, startPoint x: 71, startPoint y: 180, endPoint x: 126, endPoint y: 171, distance: 56.4
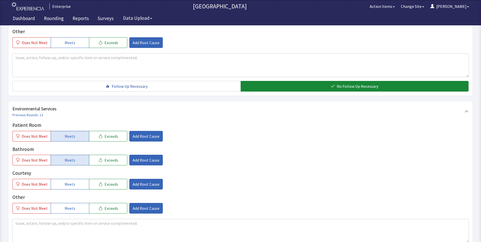
click at [72, 180] on button "Meets" at bounding box center [70, 184] width 38 height 11
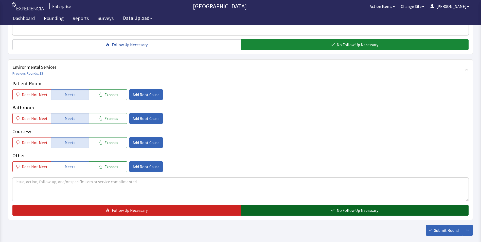
scroll to position [283, 0]
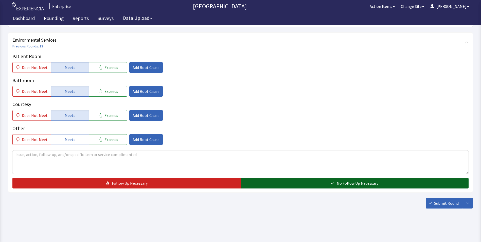
click at [325, 185] on button "No Follow Up Necessary" at bounding box center [355, 183] width 228 height 11
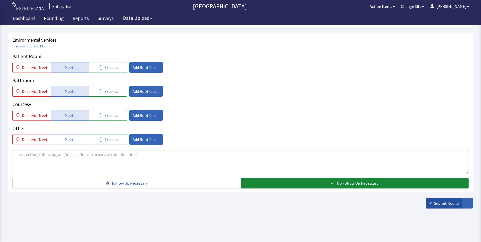
click at [441, 201] on span "Submit Round" at bounding box center [446, 203] width 25 height 6
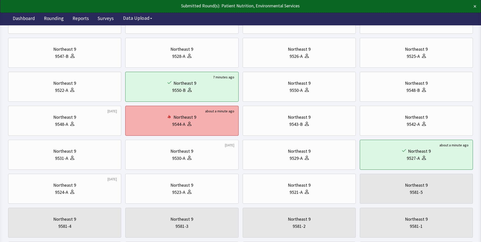
scroll to position [76, 0]
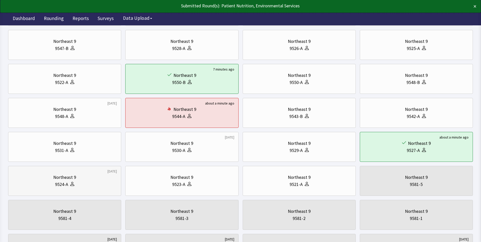
click at [63, 175] on div "Northeast 9" at bounding box center [64, 177] width 23 height 7
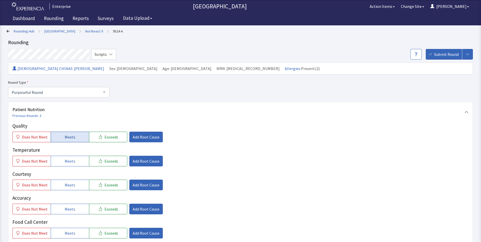
click at [69, 136] on span "Meets" at bounding box center [70, 137] width 11 height 6
click at [68, 156] on button "Meets" at bounding box center [70, 161] width 38 height 11
drag, startPoint x: 69, startPoint y: 183, endPoint x: 70, endPoint y: 190, distance: 7.0
click at [69, 185] on span "Meets" at bounding box center [70, 185] width 11 height 6
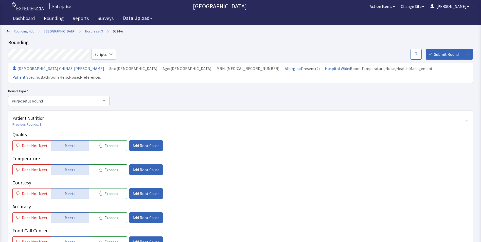
click at [72, 215] on span "Meets" at bounding box center [70, 218] width 11 height 6
click at [65, 239] on span "Meets" at bounding box center [70, 242] width 11 height 6
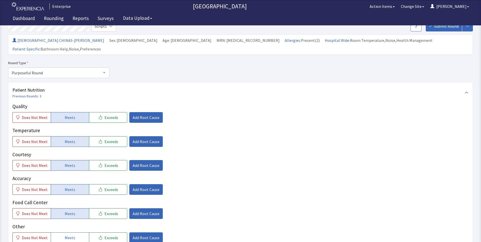
scroll to position [76, 0]
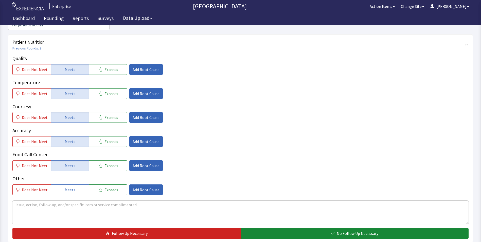
click at [278, 230] on div "Patient Nutrition Previous Rounds: 3 Quality Does Not Meet Meets Exceeds Add Ro…" at bounding box center [240, 138] width 465 height 209
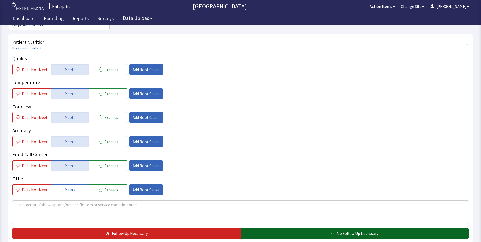
click at [269, 228] on button "No Follow Up Necessary" at bounding box center [355, 233] width 228 height 11
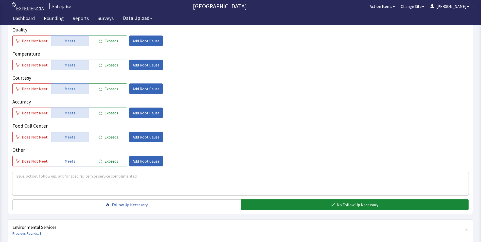
scroll to position [152, 0]
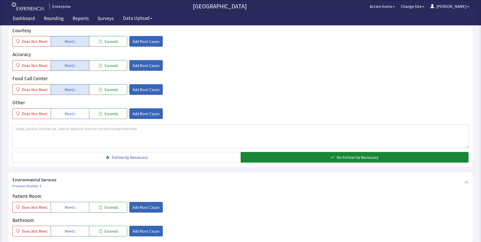
drag, startPoint x: 68, startPoint y: 198, endPoint x: 70, endPoint y: 204, distance: 6.2
click at [69, 204] on span "Meets" at bounding box center [70, 207] width 11 height 6
click at [68, 226] on button "Meets" at bounding box center [70, 231] width 38 height 11
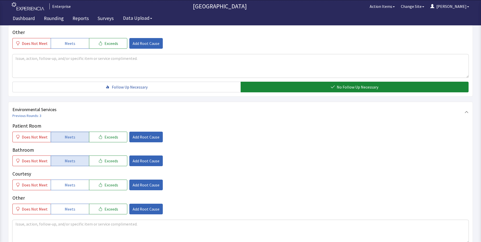
scroll to position [228, 0]
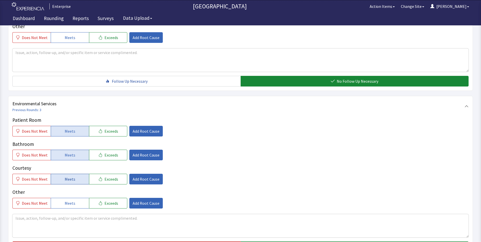
drag, startPoint x: 67, startPoint y: 169, endPoint x: 99, endPoint y: 185, distance: 36.0
click at [67, 176] on span "Meets" at bounding box center [70, 179] width 11 height 6
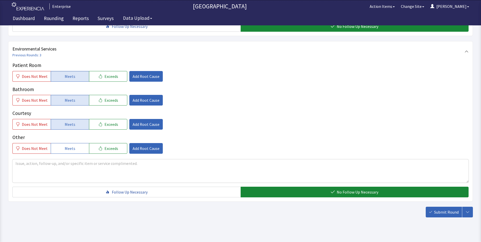
scroll to position [283, 0]
click at [441, 209] on span "Submit Round" at bounding box center [446, 212] width 25 height 6
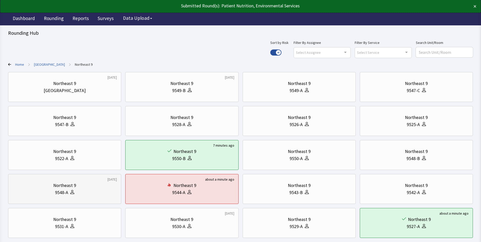
click at [73, 183] on div "Northeast 9" at bounding box center [64, 185] width 23 height 7
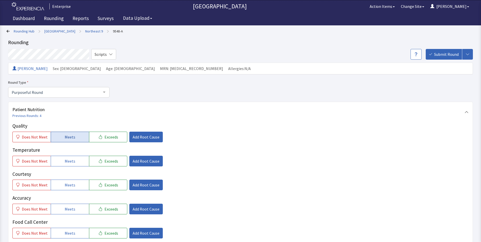
click at [73, 139] on span "Meets" at bounding box center [70, 137] width 11 height 6
drag, startPoint x: 73, startPoint y: 162, endPoint x: 73, endPoint y: 165, distance: 3.3
click at [73, 163] on button "Meets" at bounding box center [70, 161] width 38 height 11
drag, startPoint x: 67, startPoint y: 187, endPoint x: 67, endPoint y: 197, distance: 10.4
click at [67, 188] on button "Meets" at bounding box center [70, 185] width 38 height 11
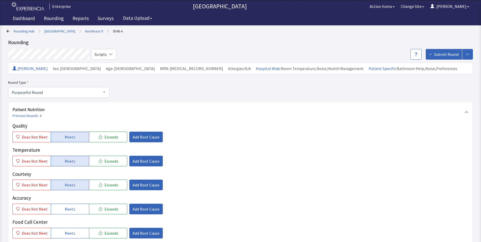
drag, startPoint x: 63, startPoint y: 213, endPoint x: 63, endPoint y: 220, distance: 7.9
click at [63, 215] on div "Quality Does Not Meet Meets Exceeds Add Root Cause Temperature Does Not Meet Me…" at bounding box center [240, 192] width 456 height 140
click at [65, 232] on span "Meets" at bounding box center [70, 233] width 11 height 6
click at [68, 209] on span "Meets" at bounding box center [70, 209] width 11 height 6
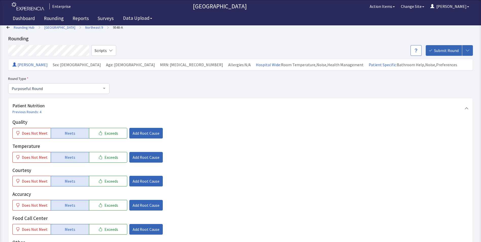
scroll to position [76, 0]
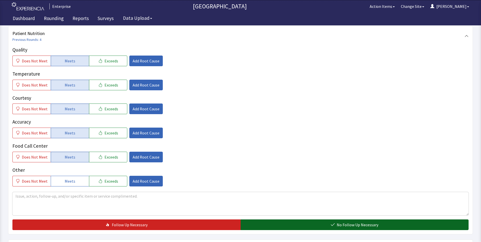
click at [278, 227] on button "No Follow Up Necessary" at bounding box center [355, 224] width 228 height 11
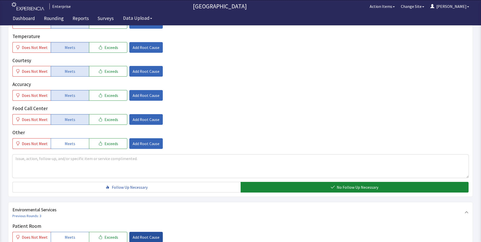
scroll to position [152, 0]
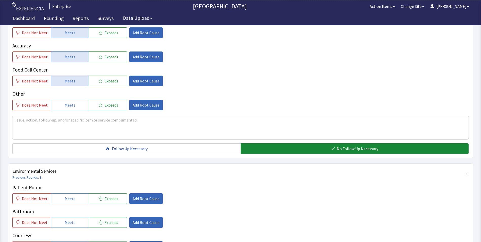
drag, startPoint x: 74, startPoint y: 200, endPoint x: 72, endPoint y: 212, distance: 12.3
click at [73, 201] on button "Meets" at bounding box center [70, 198] width 38 height 11
click at [67, 224] on span "Meets" at bounding box center [70, 222] width 11 height 6
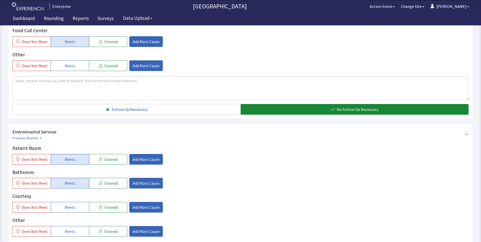
scroll to position [228, 0]
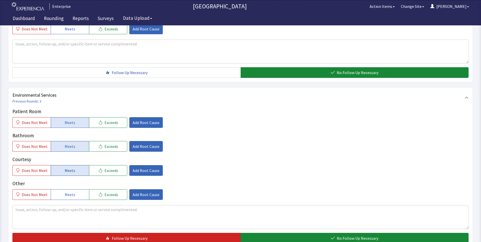
click at [66, 173] on span "Meets" at bounding box center [70, 170] width 11 height 6
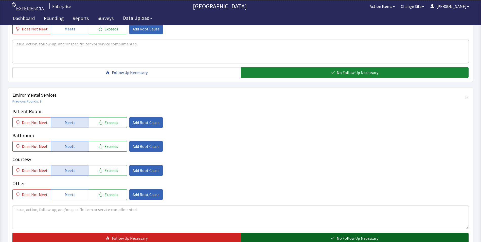
click at [249, 235] on button "No Follow Up Necessary" at bounding box center [355, 238] width 228 height 11
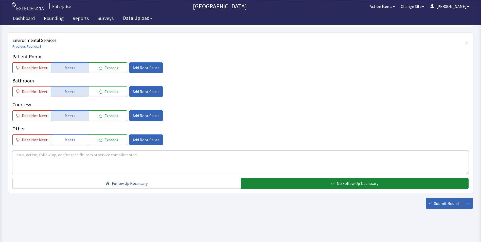
scroll to position [283, 0]
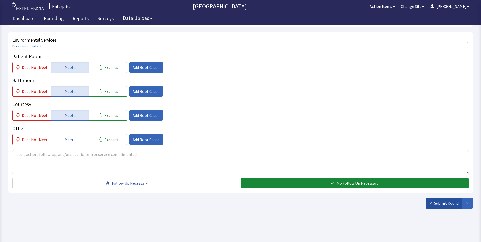
click at [452, 201] on span "Submit Round" at bounding box center [446, 203] width 25 height 6
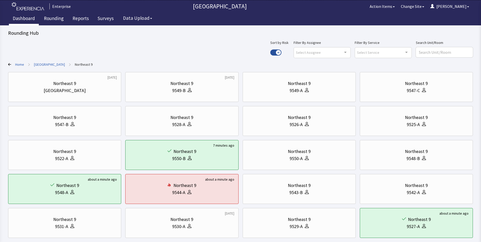
click at [25, 19] on link "Dashboard" at bounding box center [24, 19] width 30 height 13
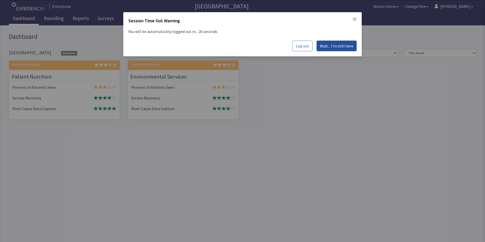
click at [329, 48] on span "Wait... I'm still here" at bounding box center [336, 46] width 33 height 6
